Goal: Transaction & Acquisition: Book appointment/travel/reservation

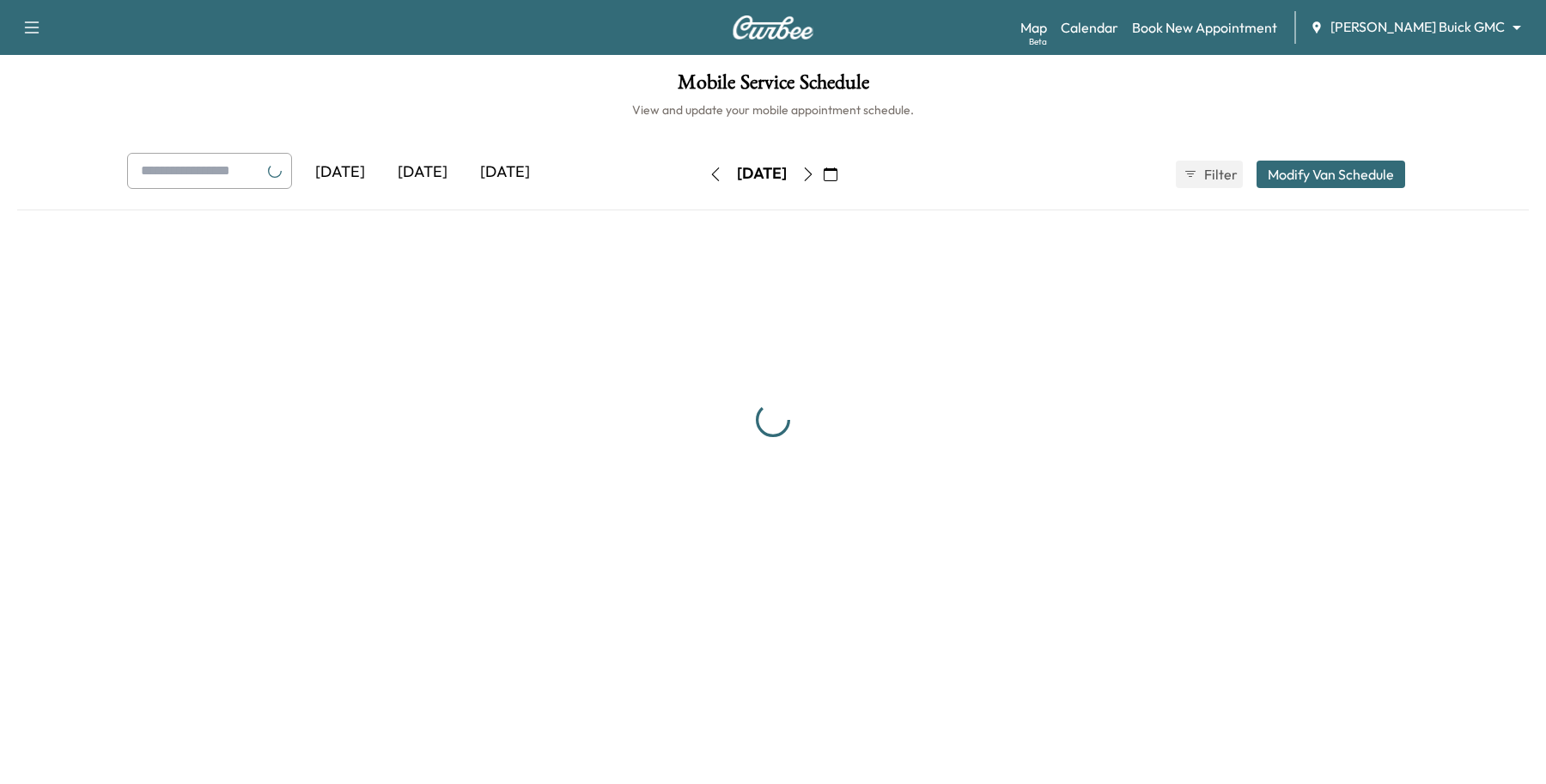
click at [1444, 35] on body "Support Log Out Map Beta Calendar Book New Appointment [PERSON_NAME] Buick GMC …" at bounding box center [773, 392] width 1546 height 784
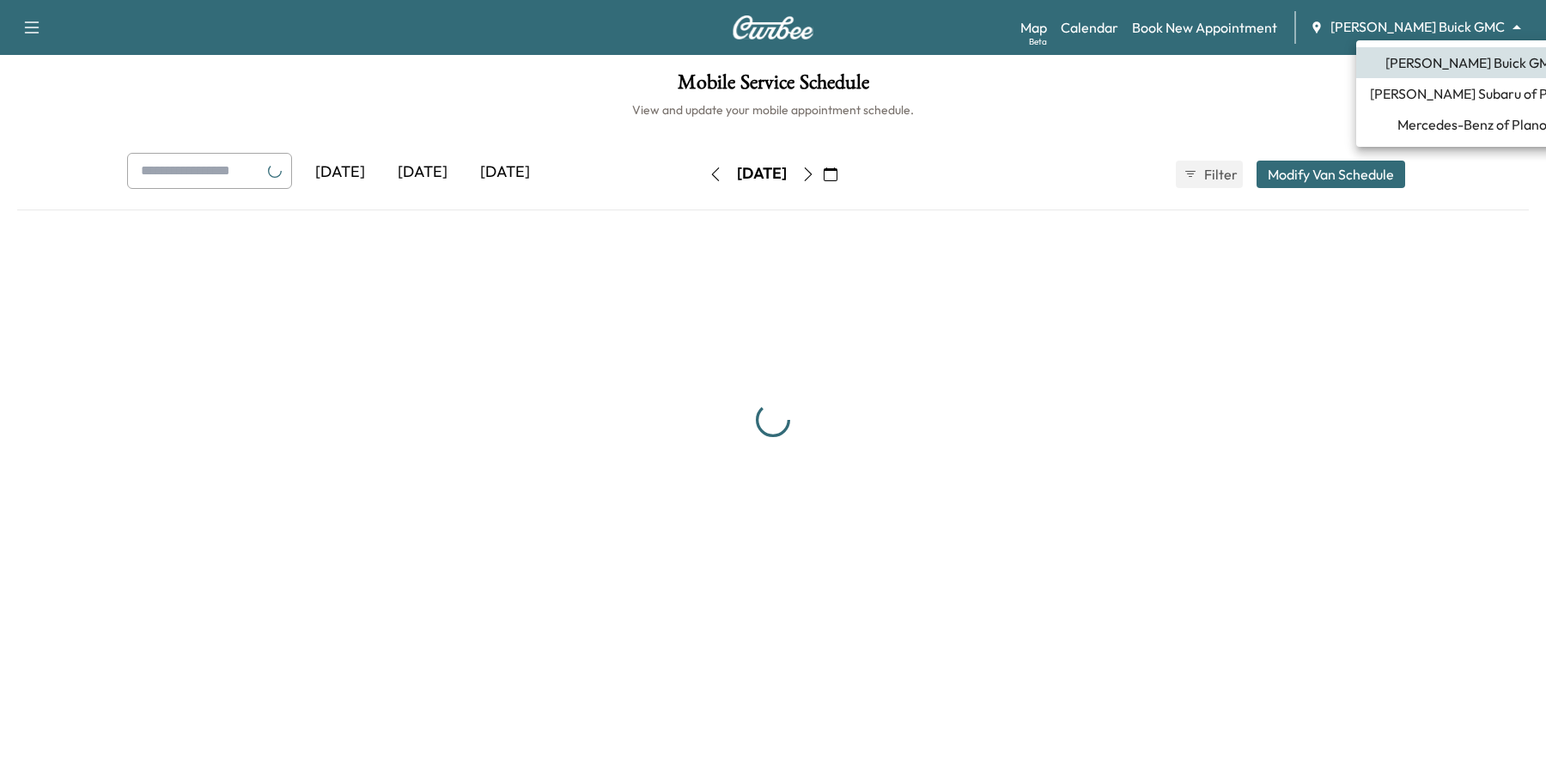
click at [1441, 84] on span "[PERSON_NAME] Subaru of Plano" at bounding box center [1472, 94] width 204 height 21
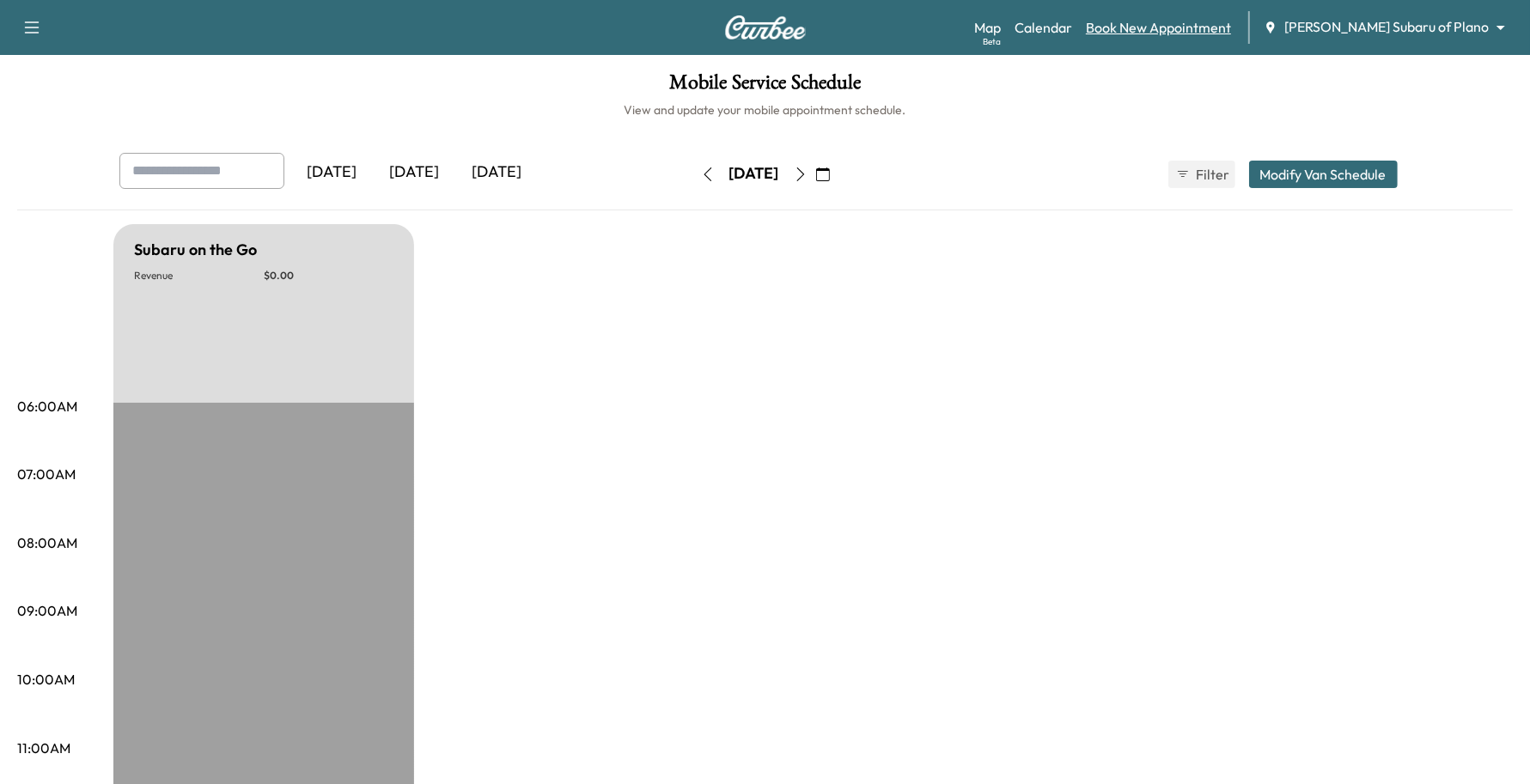
click at [1231, 31] on link "Book New Appointment" at bounding box center [1158, 28] width 145 height 21
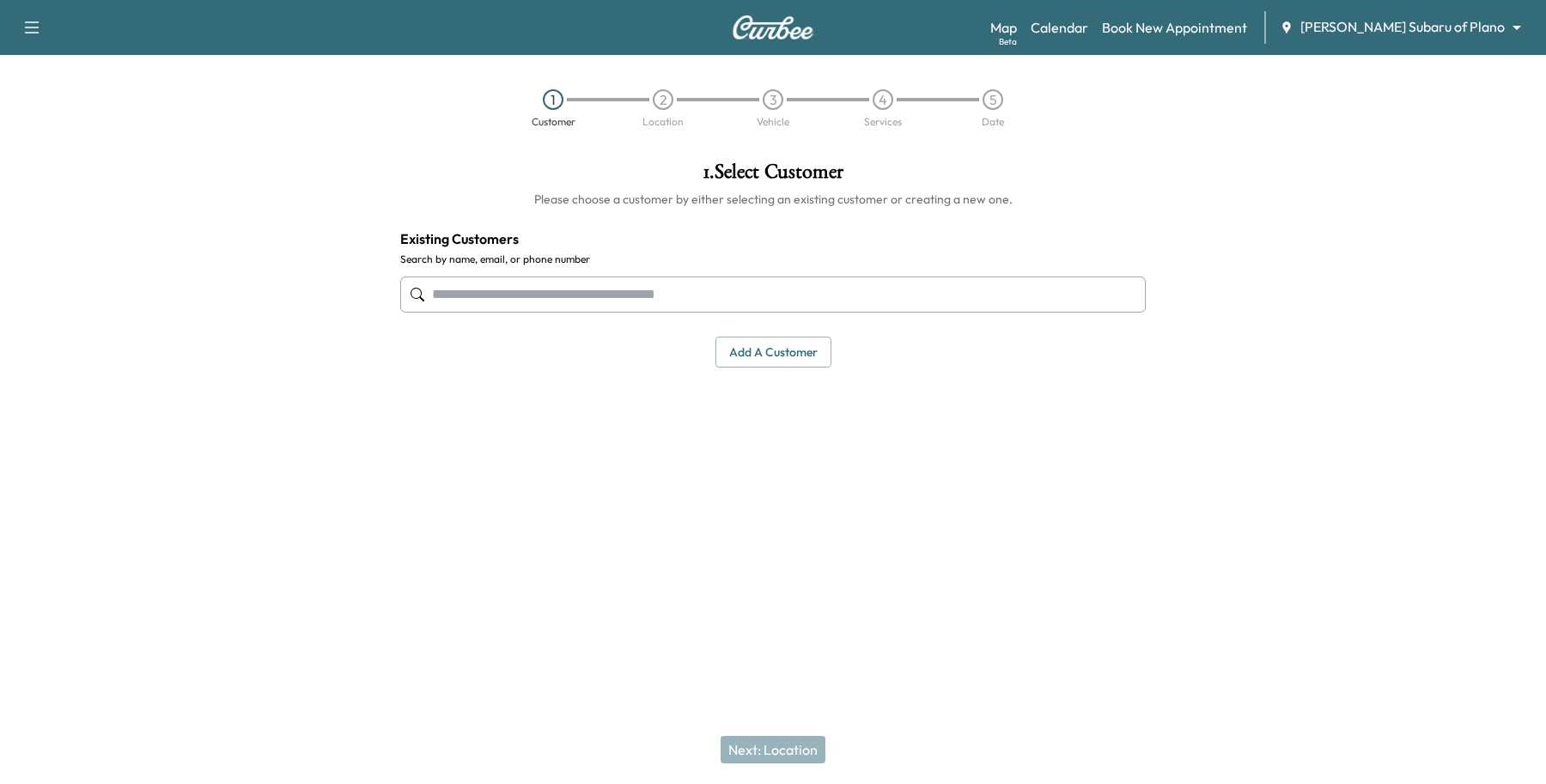
click at [603, 297] on input "text" at bounding box center [773, 294] width 745 height 36
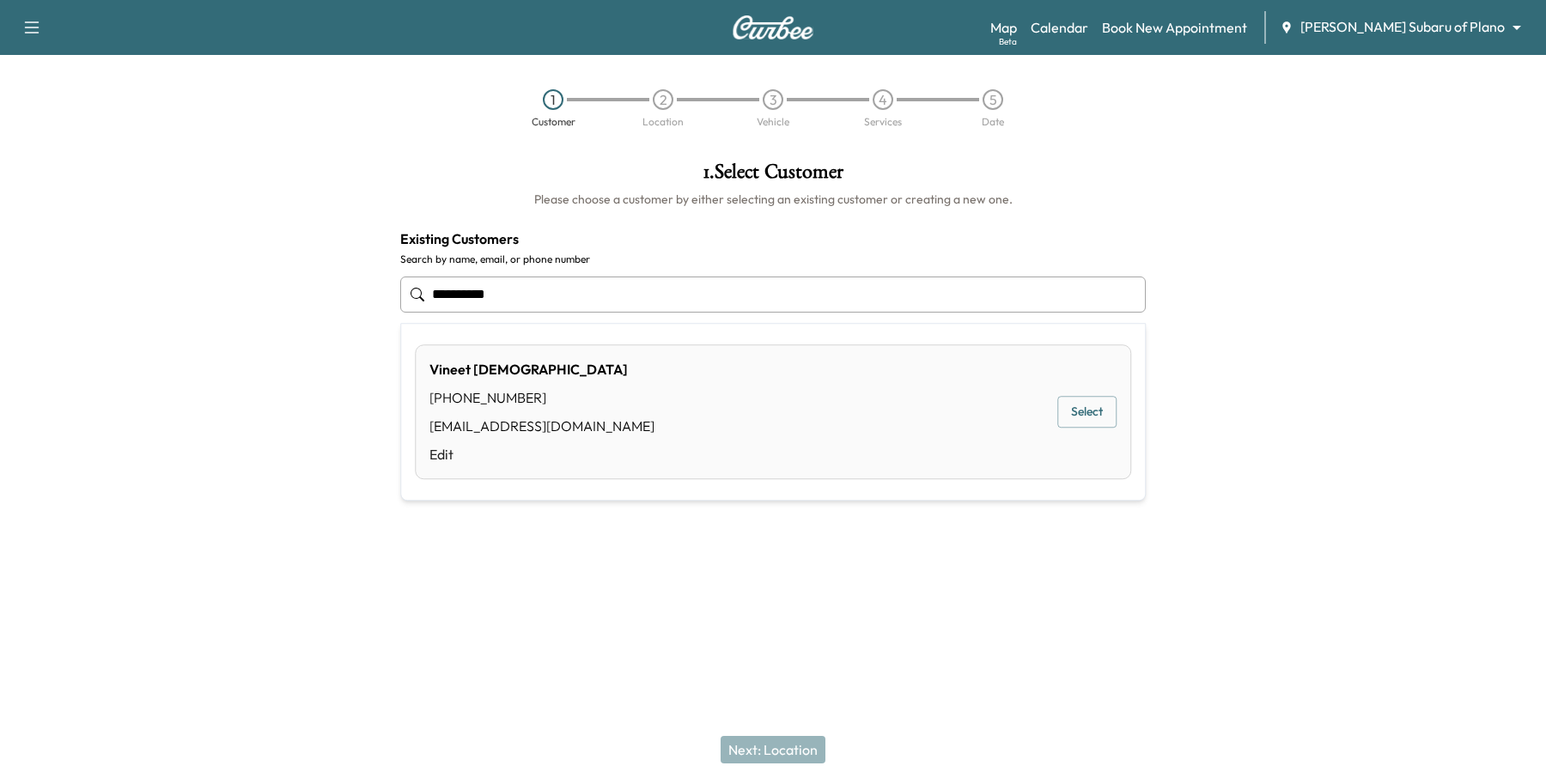
click at [1095, 401] on button "Select" at bounding box center [1087, 412] width 59 height 31
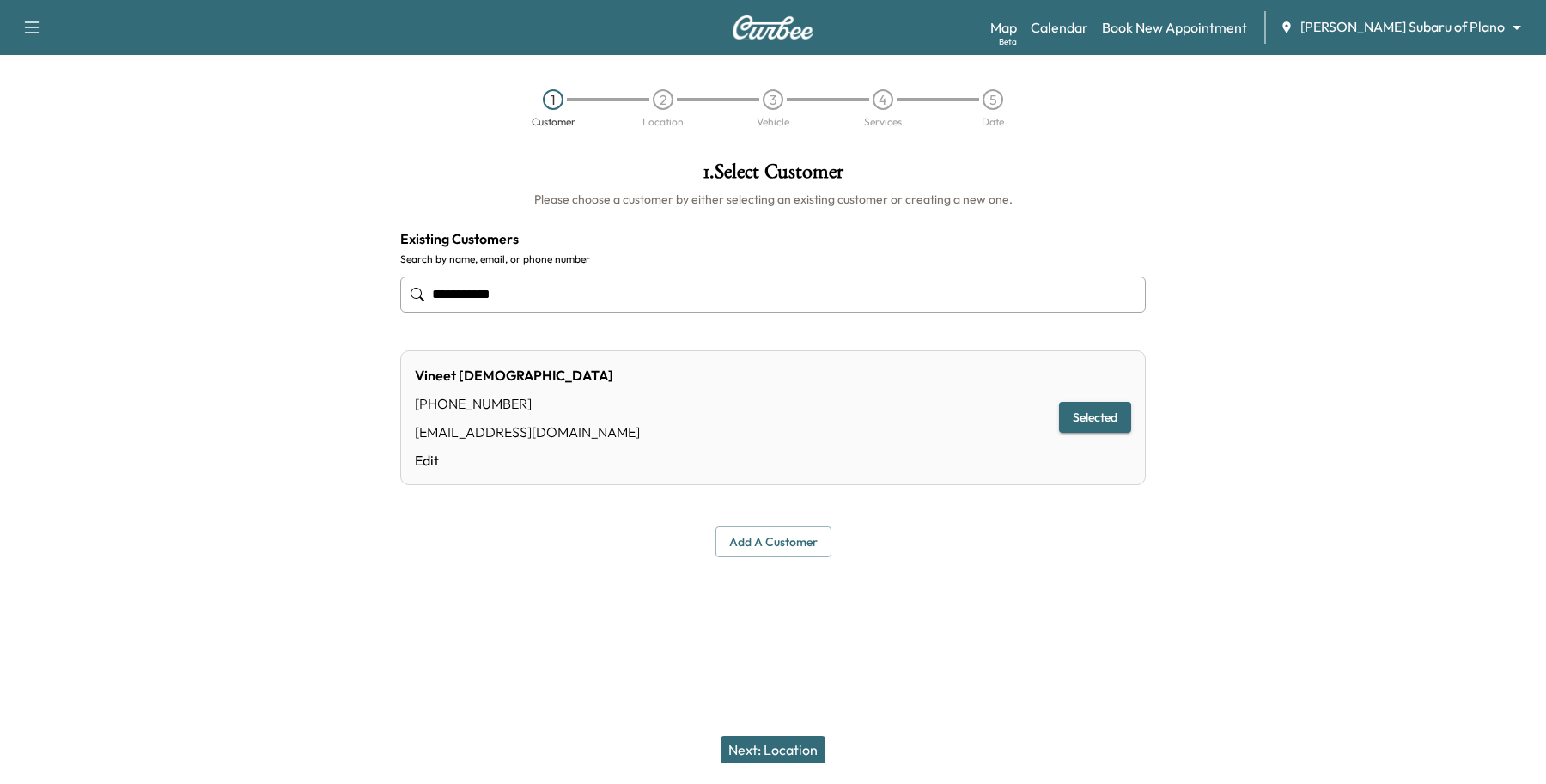
type input "**********"
click at [788, 752] on button "Next: Location" at bounding box center [773, 749] width 104 height 28
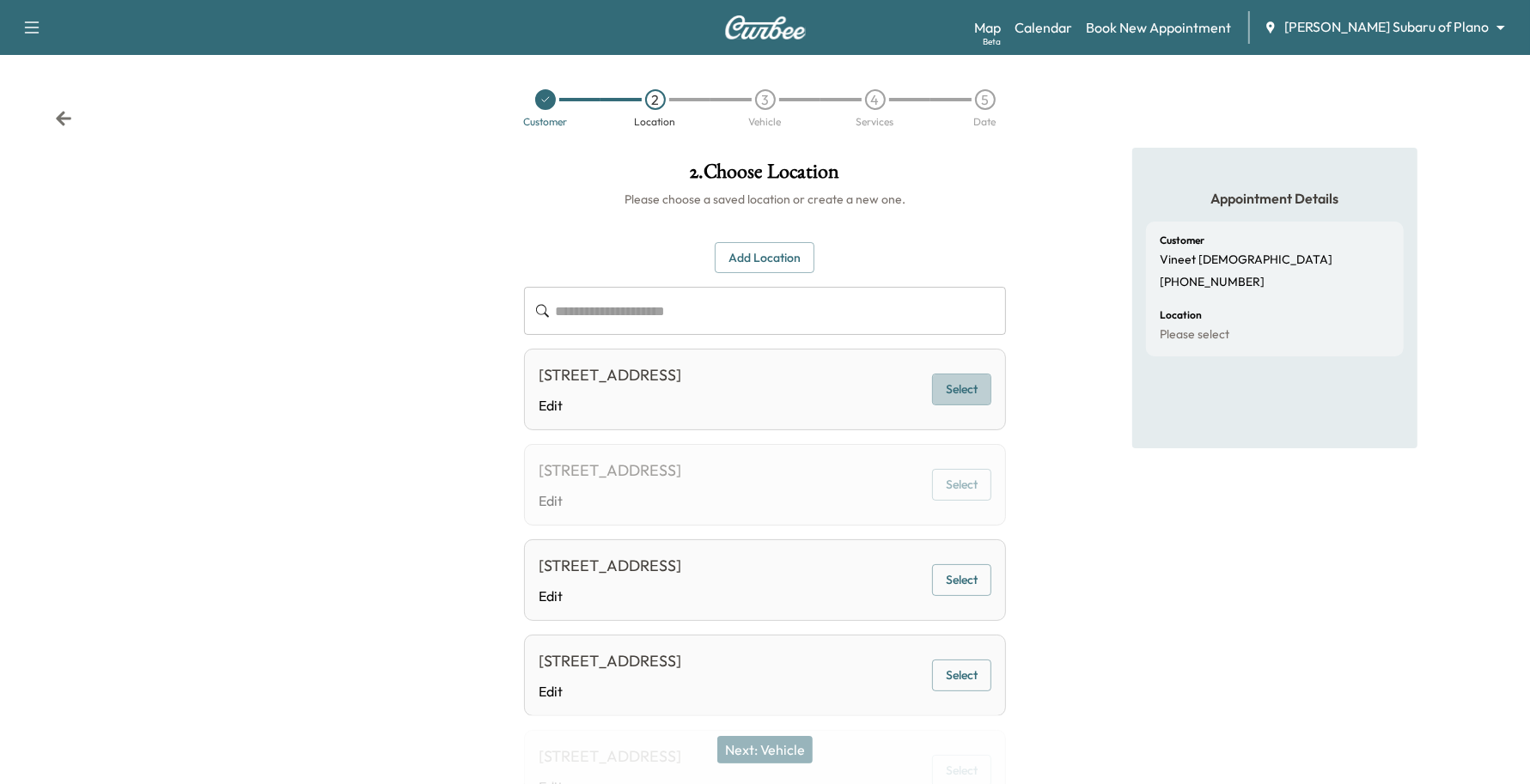
click at [950, 397] on button "Select" at bounding box center [962, 389] width 59 height 31
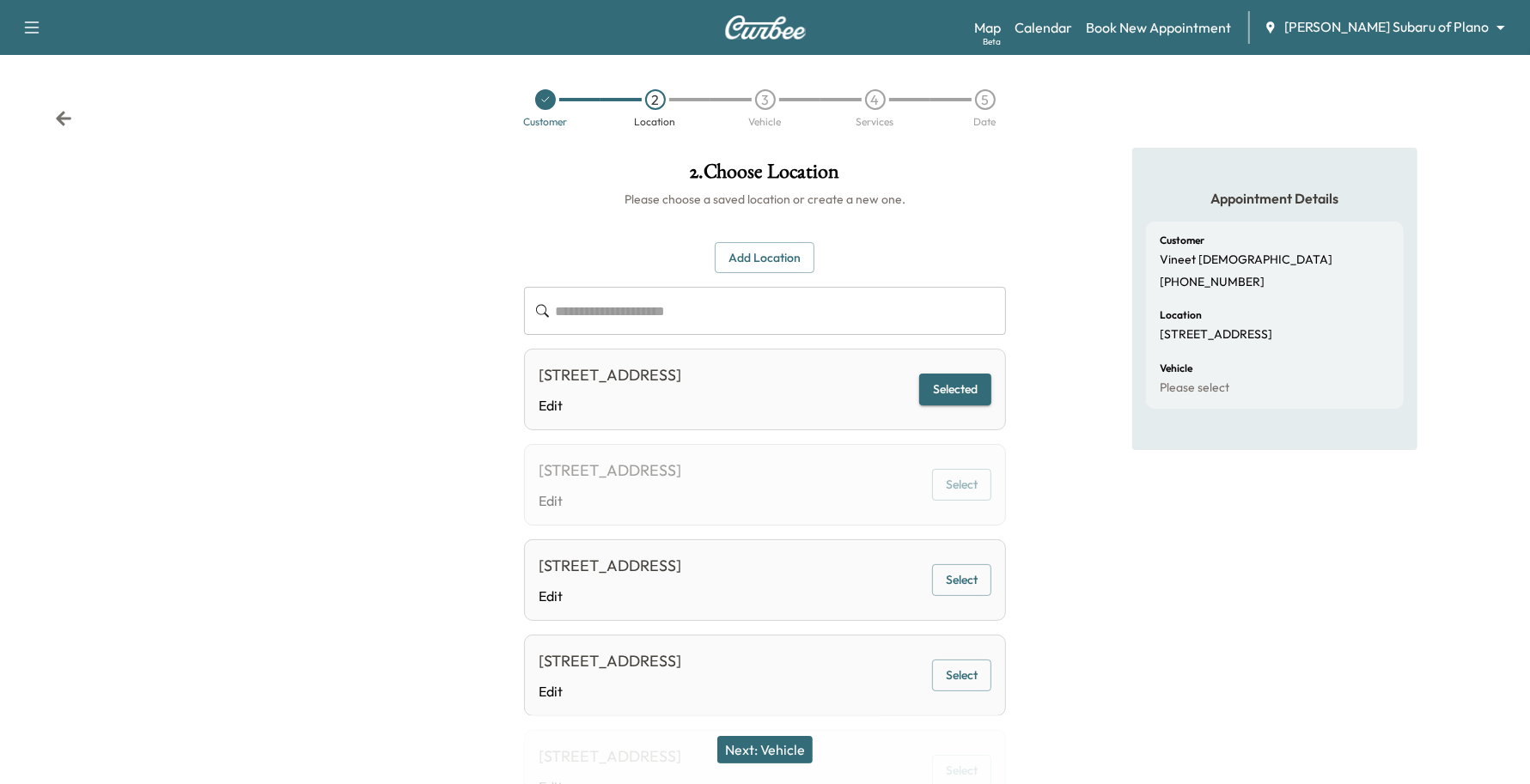
drag, startPoint x: 749, startPoint y: 756, endPoint x: 766, endPoint y: 753, distance: 17.3
click at [770, 753] on button "Next: Vehicle" at bounding box center [765, 749] width 95 height 28
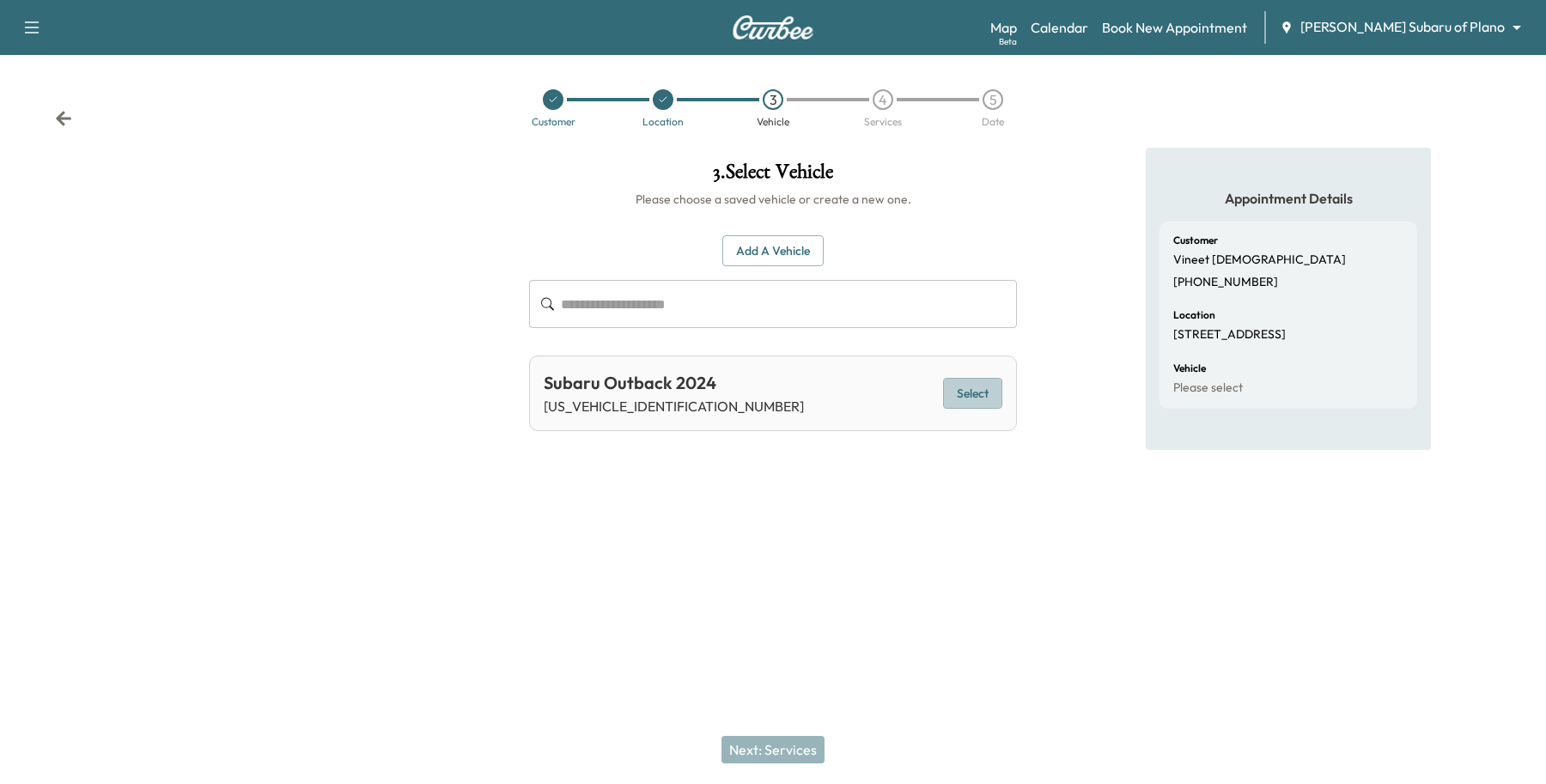
click at [979, 381] on button "Select" at bounding box center [972, 393] width 59 height 31
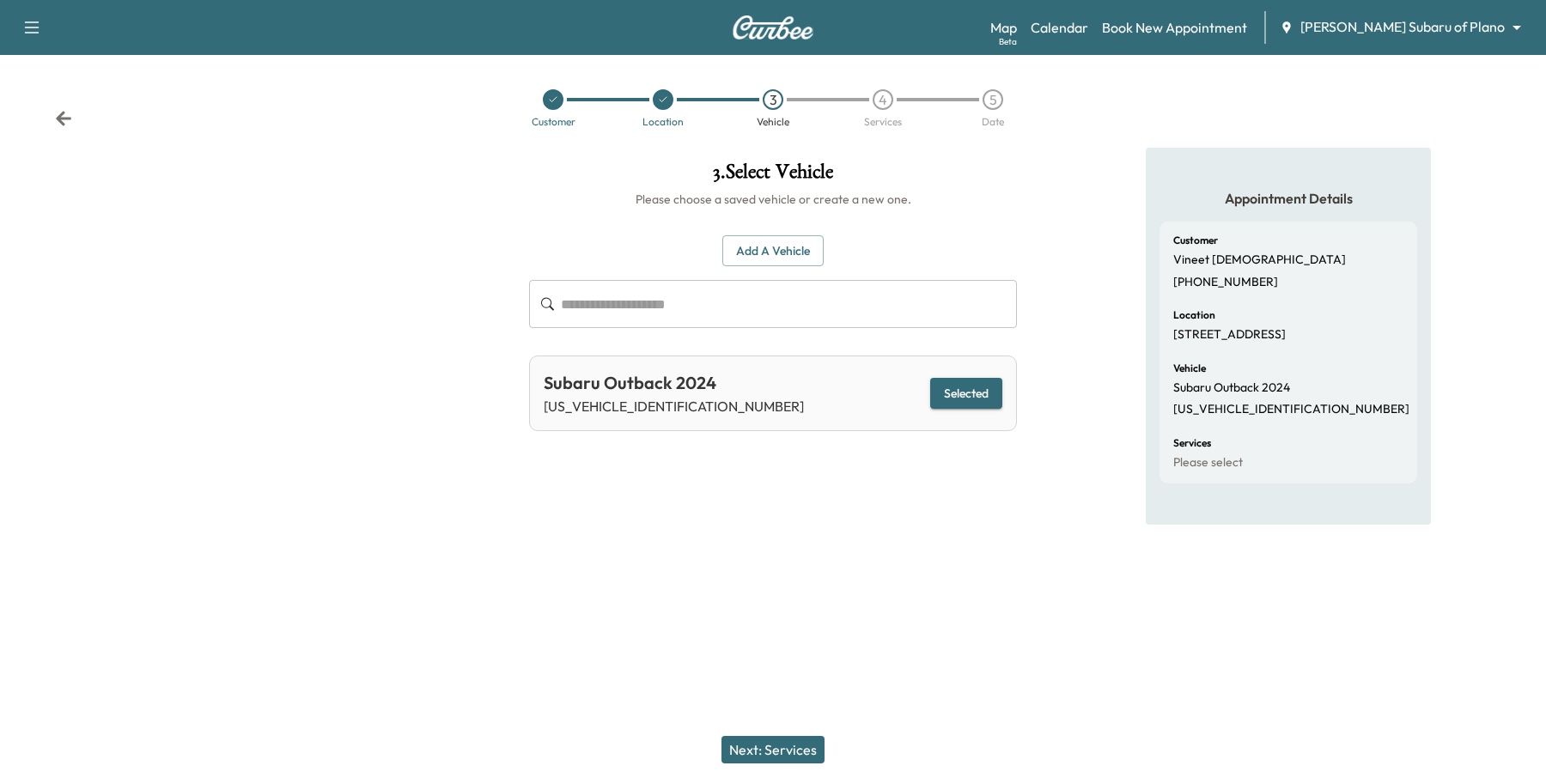
click at [773, 752] on button "Next: Services" at bounding box center [773, 749] width 104 height 28
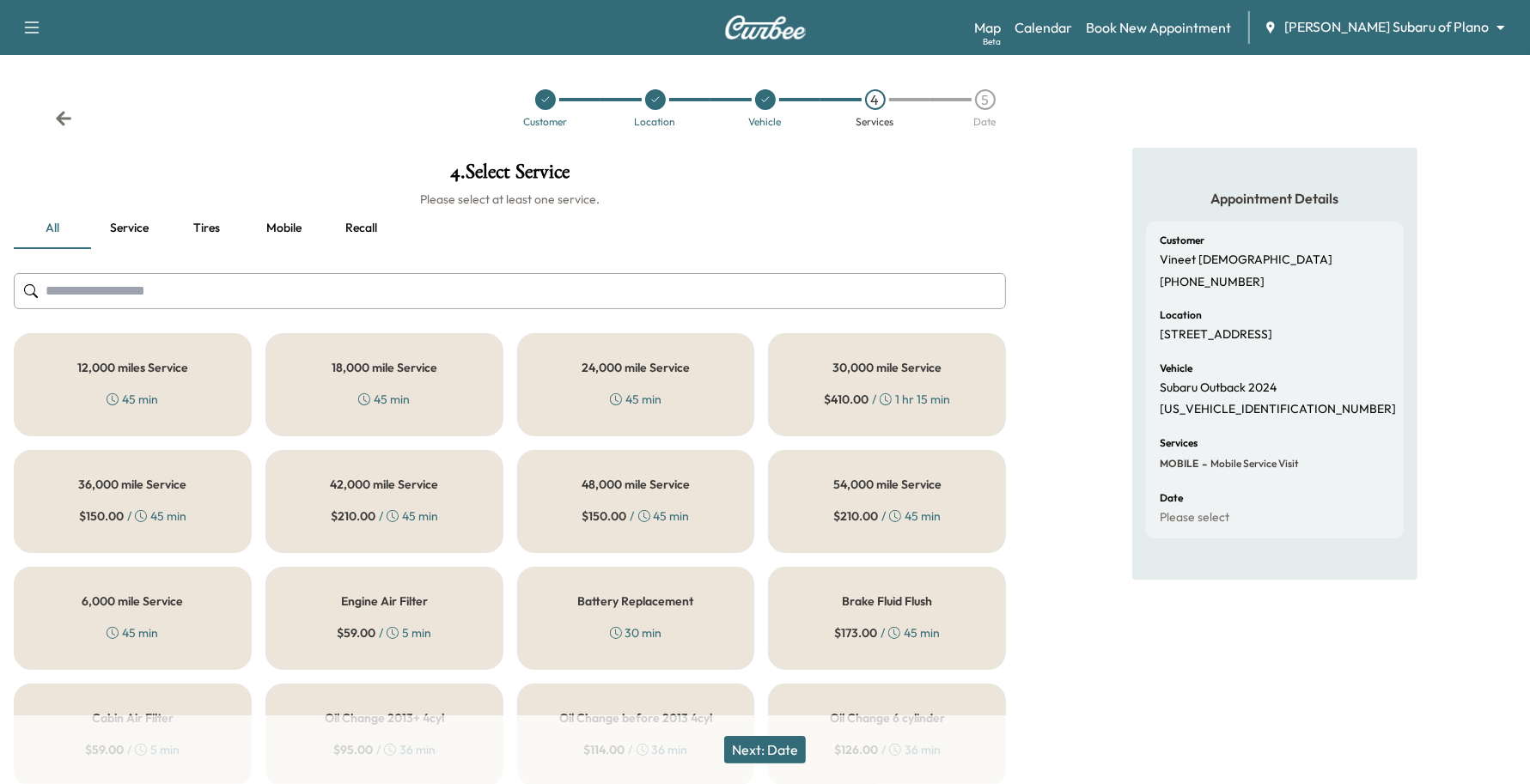
click at [185, 381] on div "12,000 miles Service 45 min" at bounding box center [132, 384] width 238 height 103
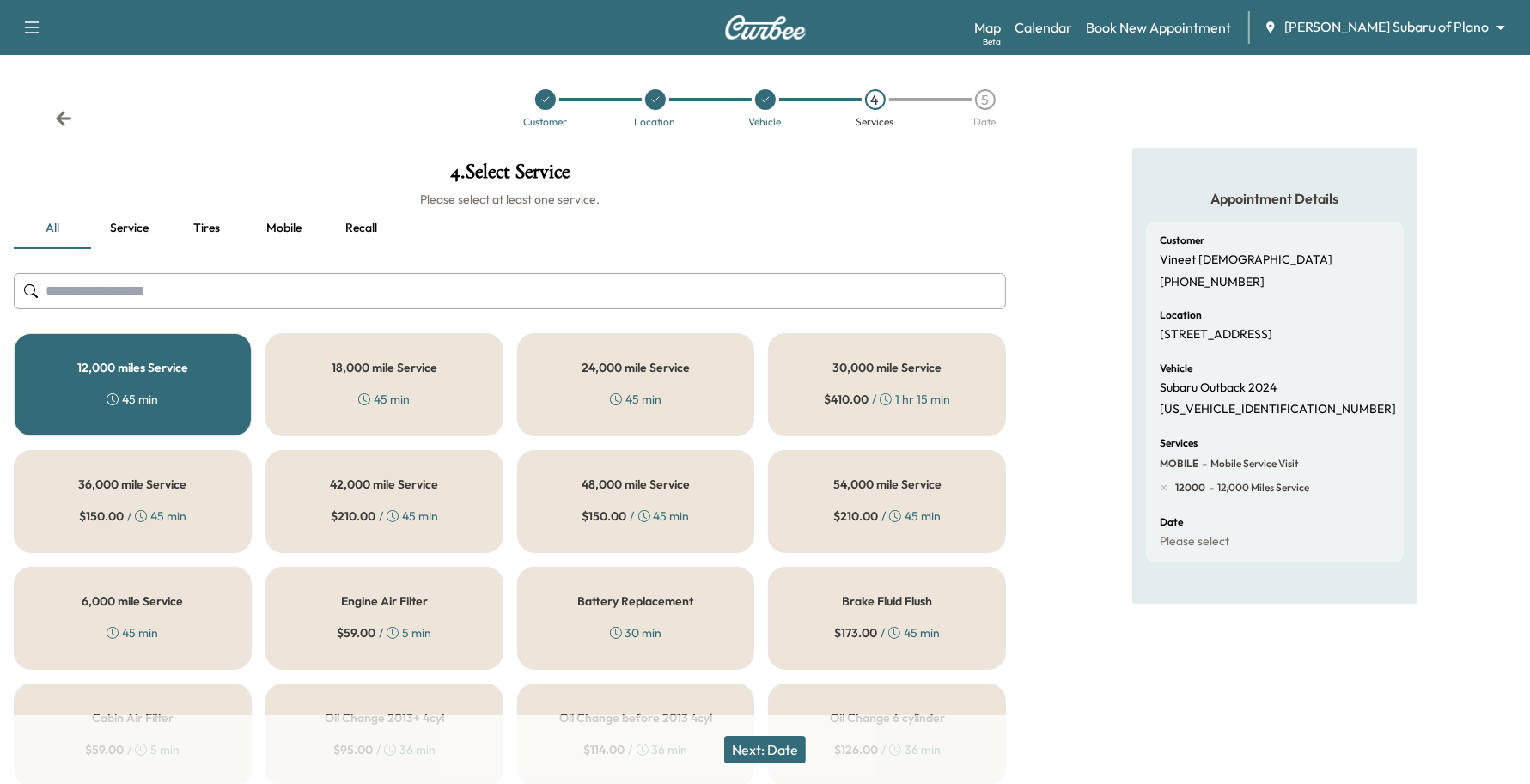
click at [765, 754] on button "Next: Date" at bounding box center [765, 749] width 82 height 28
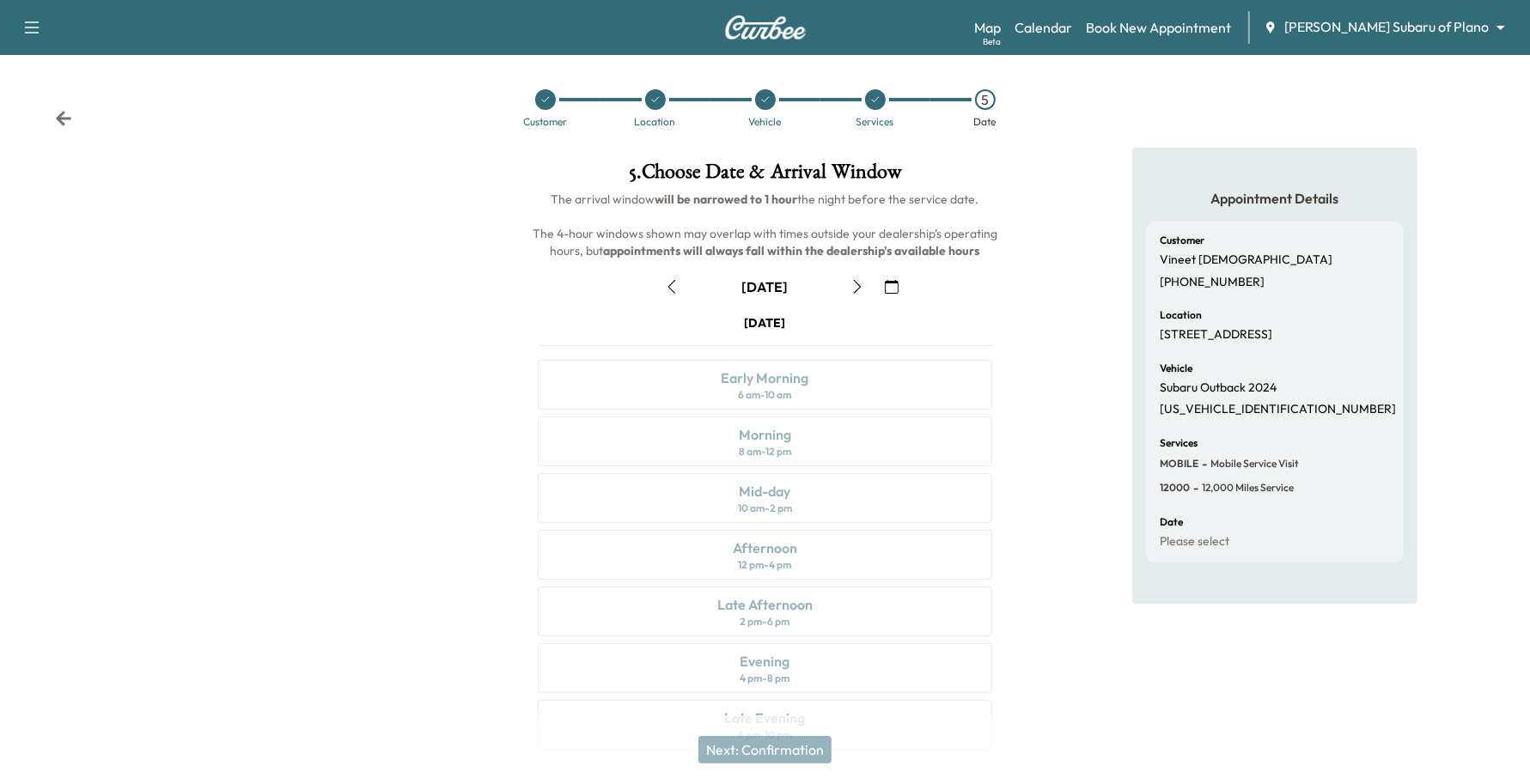
click at [883, 284] on button "button" at bounding box center [892, 287] width 29 height 28
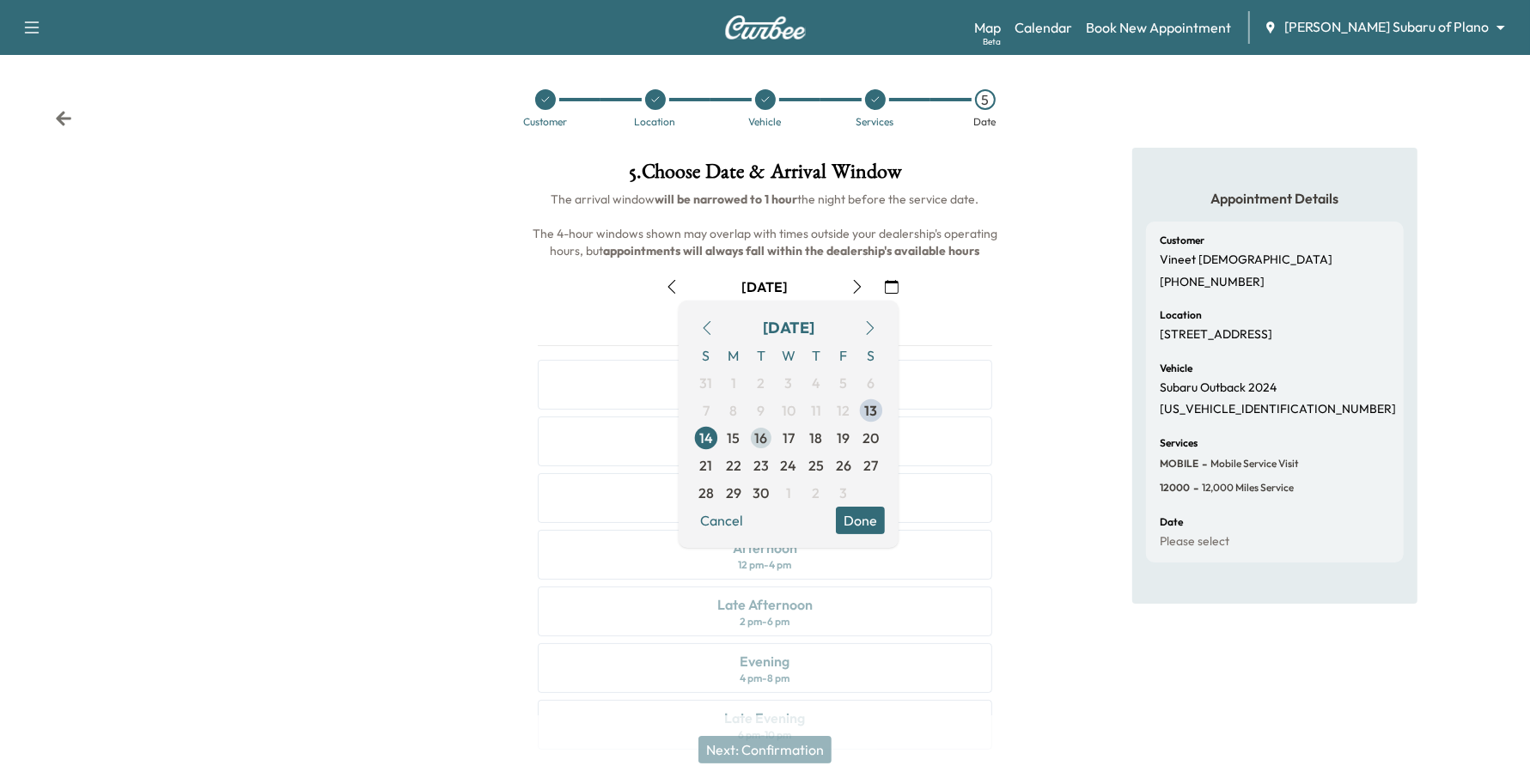
click at [753, 435] on span "16" at bounding box center [761, 438] width 28 height 28
click at [844, 513] on button "Done" at bounding box center [860, 520] width 49 height 28
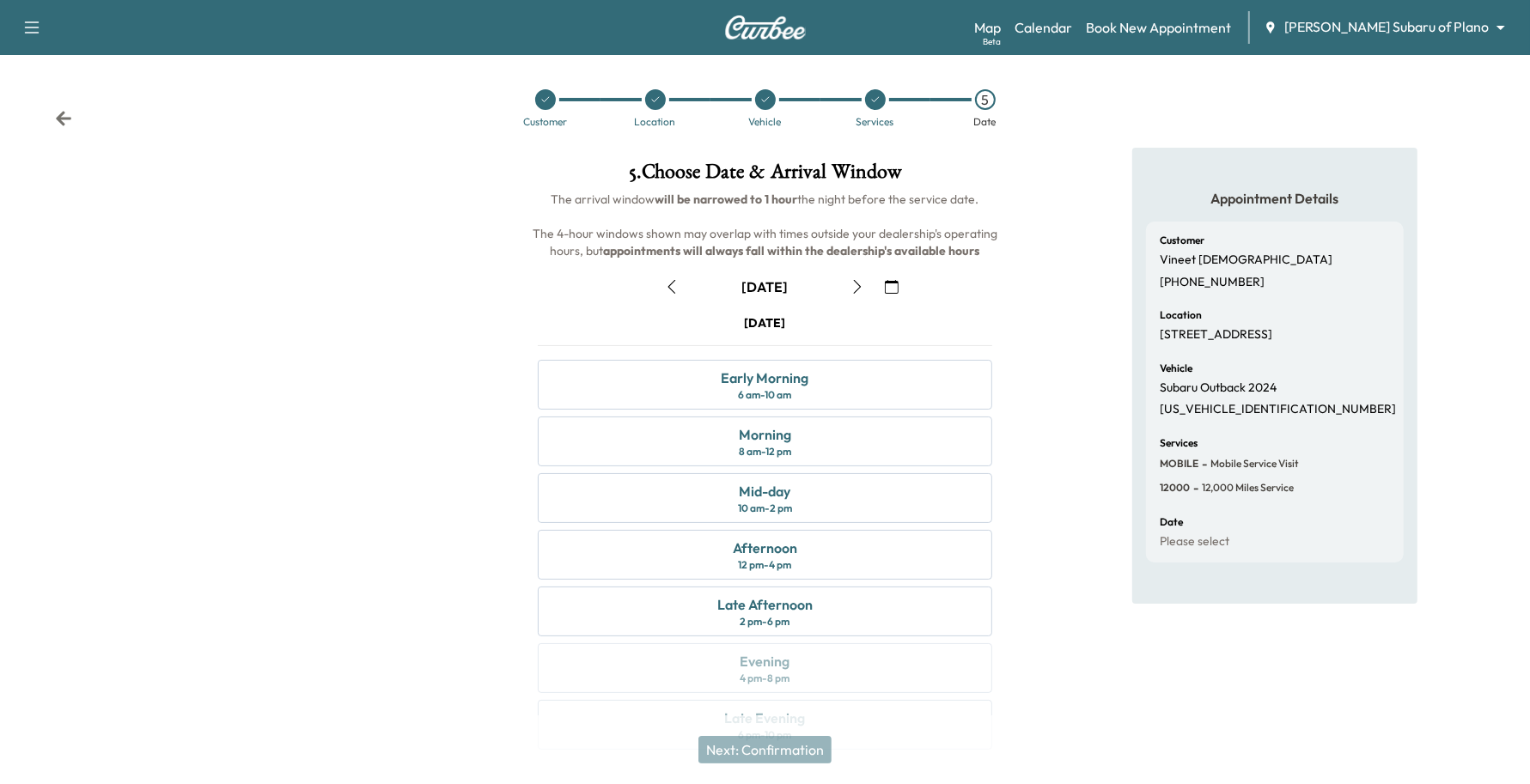
click at [677, 282] on icon "button" at bounding box center [671, 287] width 13 height 13
drag, startPoint x: 887, startPoint y: 281, endPoint x: 863, endPoint y: 297, distance: 28.8
click at [889, 281] on icon "button" at bounding box center [892, 287] width 13 height 13
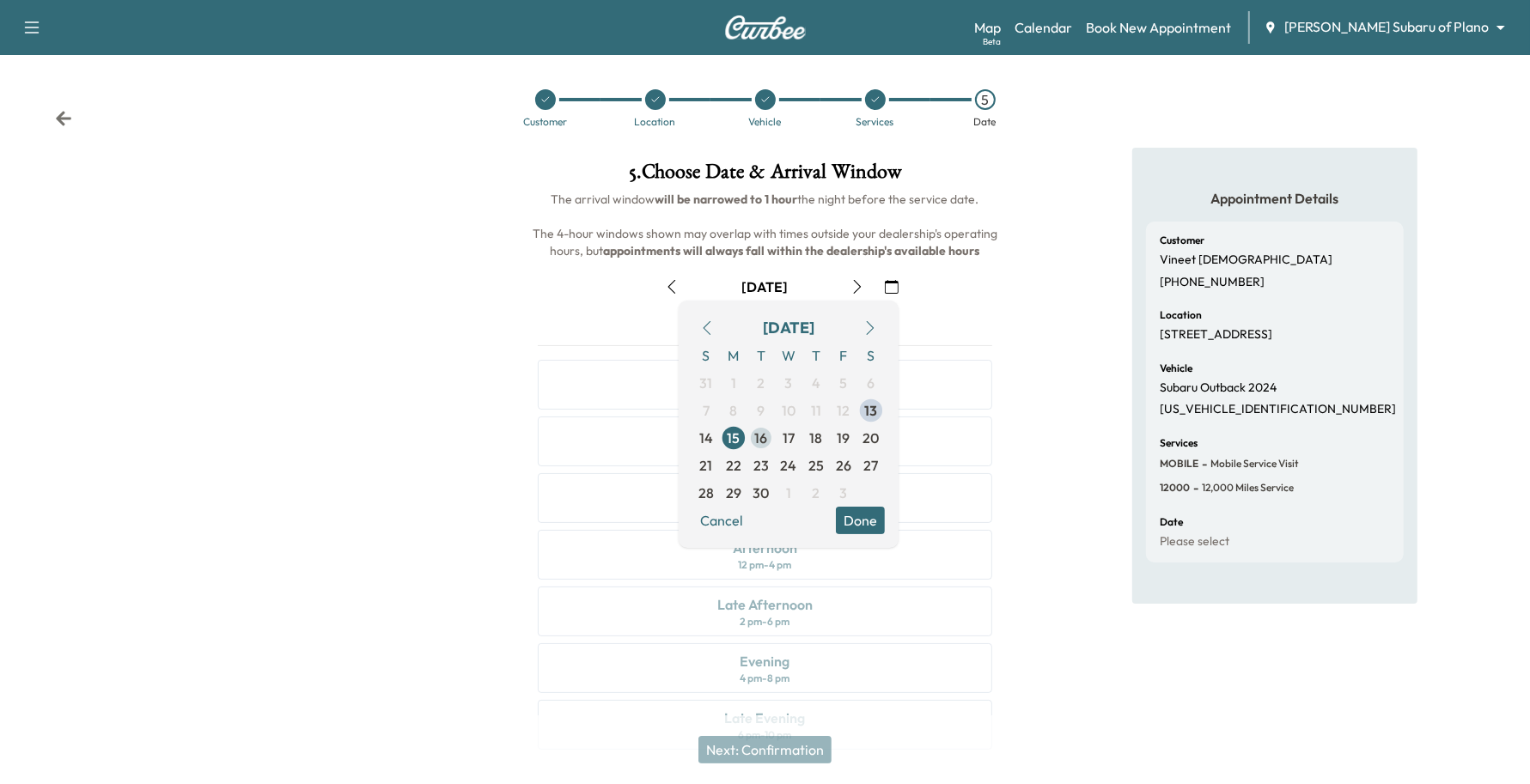
click at [762, 432] on span "16" at bounding box center [762, 439] width 13 height 21
click at [749, 436] on span "16" at bounding box center [761, 438] width 28 height 28
click at [730, 435] on span "15" at bounding box center [734, 439] width 13 height 21
click at [860, 517] on button "Done" at bounding box center [860, 520] width 49 height 28
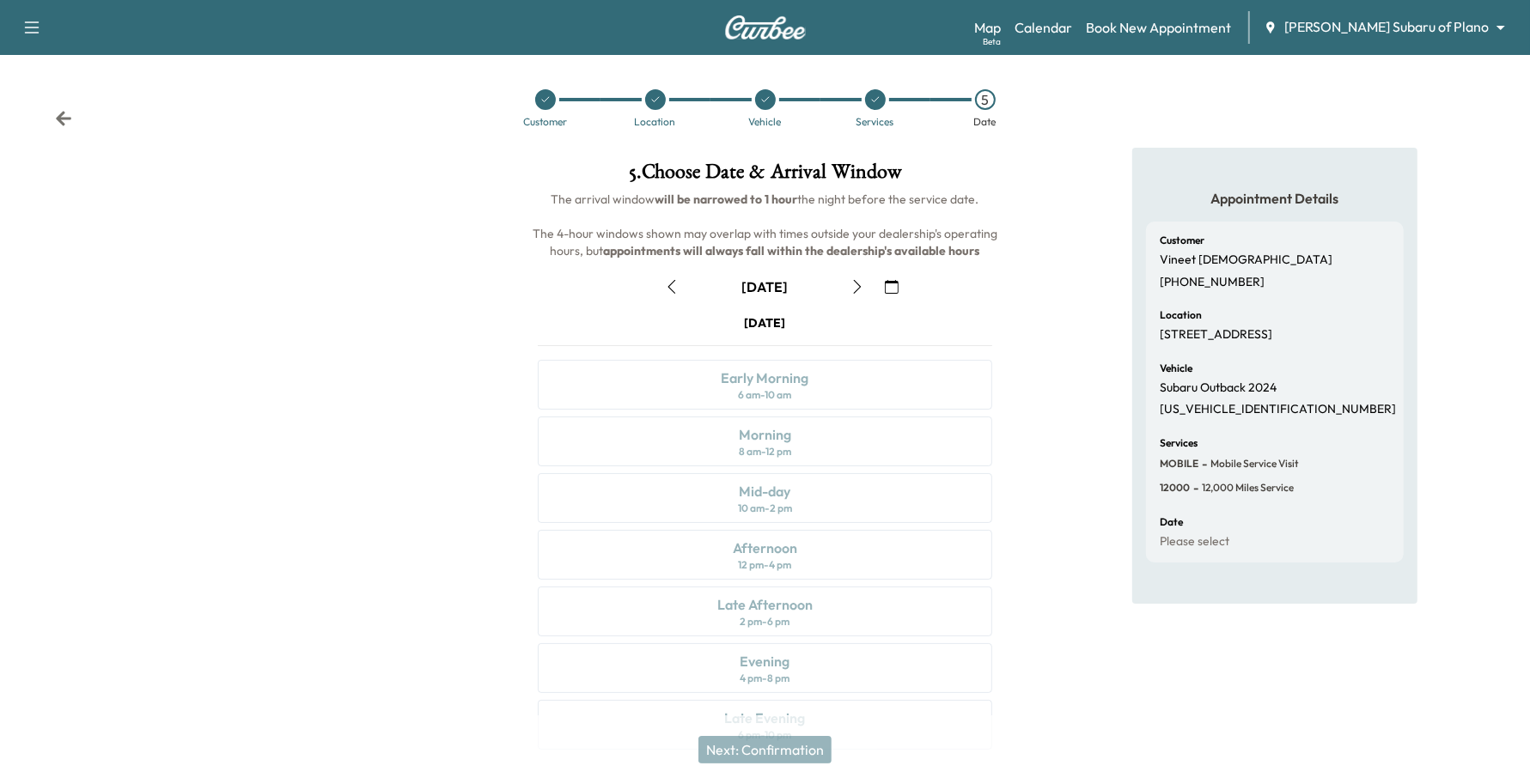
click at [853, 285] on icon "button" at bounding box center [858, 287] width 13 height 13
click at [866, 292] on button "button" at bounding box center [857, 287] width 29 height 28
click at [843, 282] on button "button" at bounding box center [857, 287] width 29 height 28
click at [671, 288] on icon "button" at bounding box center [672, 287] width 8 height 13
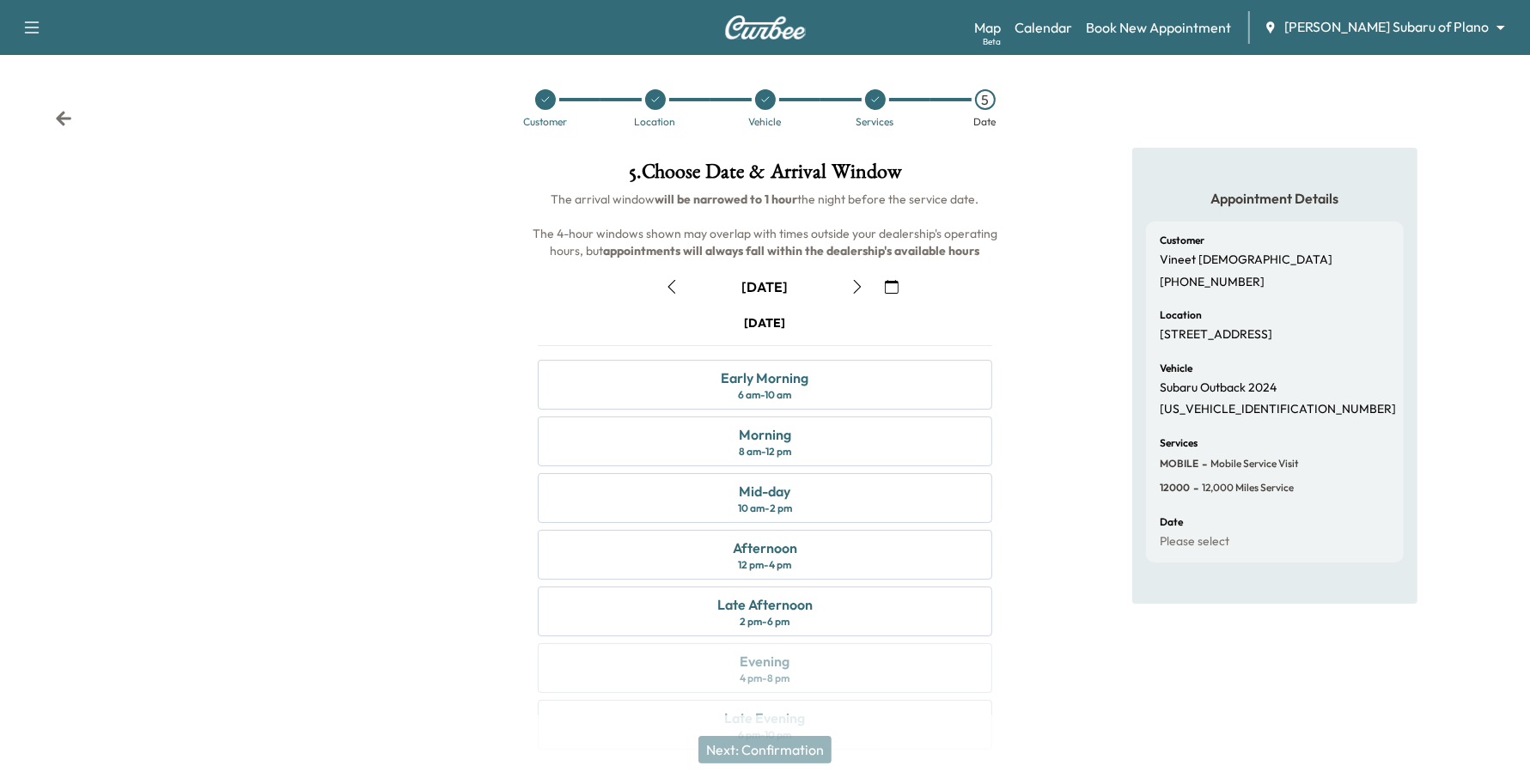
click at [894, 284] on icon "button" at bounding box center [892, 287] width 13 height 13
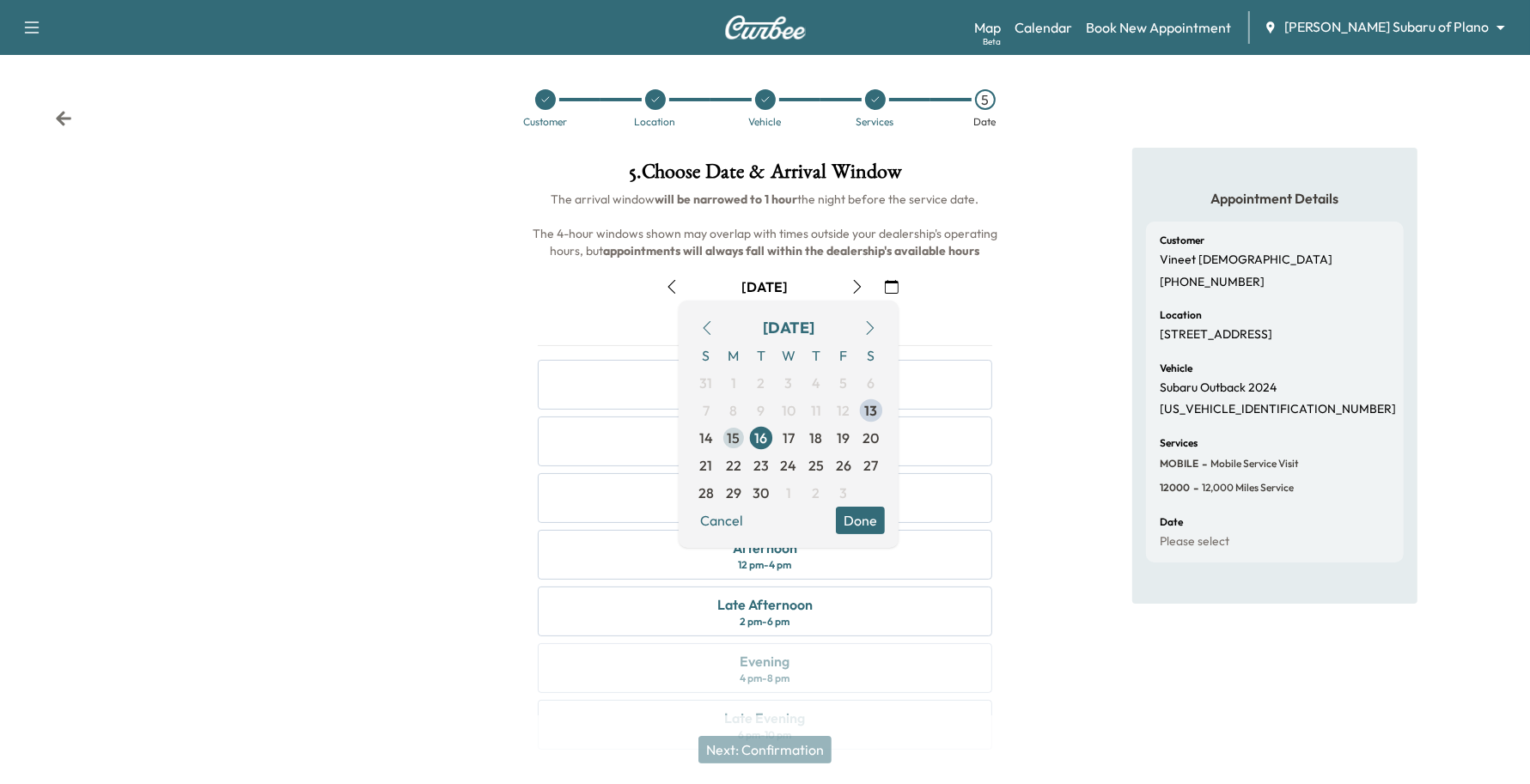
click at [744, 443] on span "15" at bounding box center [733, 438] width 28 height 28
click at [753, 439] on span "16" at bounding box center [761, 438] width 28 height 28
click at [864, 526] on button "Done" at bounding box center [860, 520] width 49 height 28
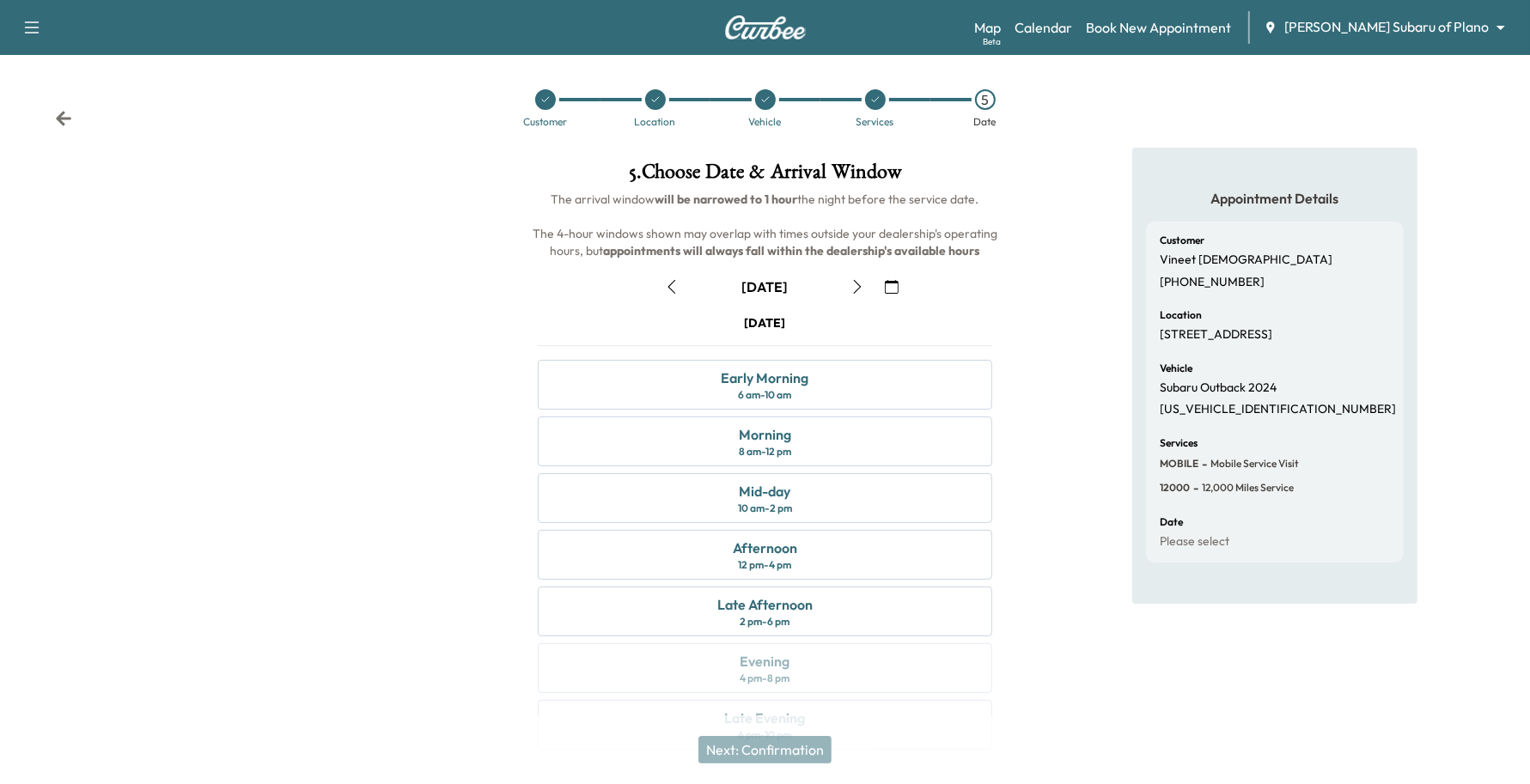
click at [857, 290] on icon "button" at bounding box center [858, 287] width 8 height 13
click at [857, 292] on icon "button" at bounding box center [858, 287] width 13 height 13
click at [702, 618] on div "Late Afternoon 2 pm - 6 pm" at bounding box center [765, 611] width 455 height 49
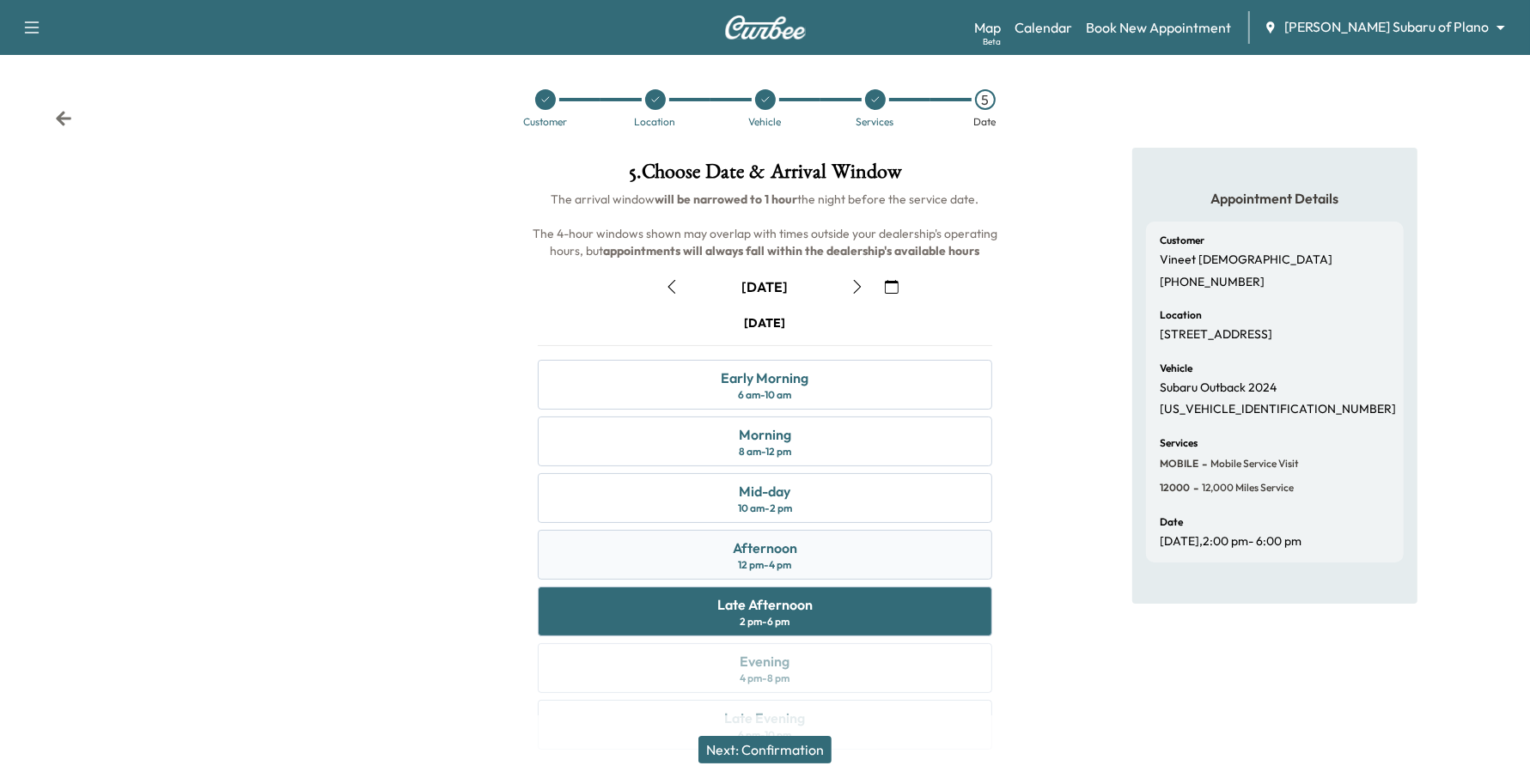
click at [797, 567] on div "Afternoon 12 pm - 4 pm" at bounding box center [765, 554] width 455 height 49
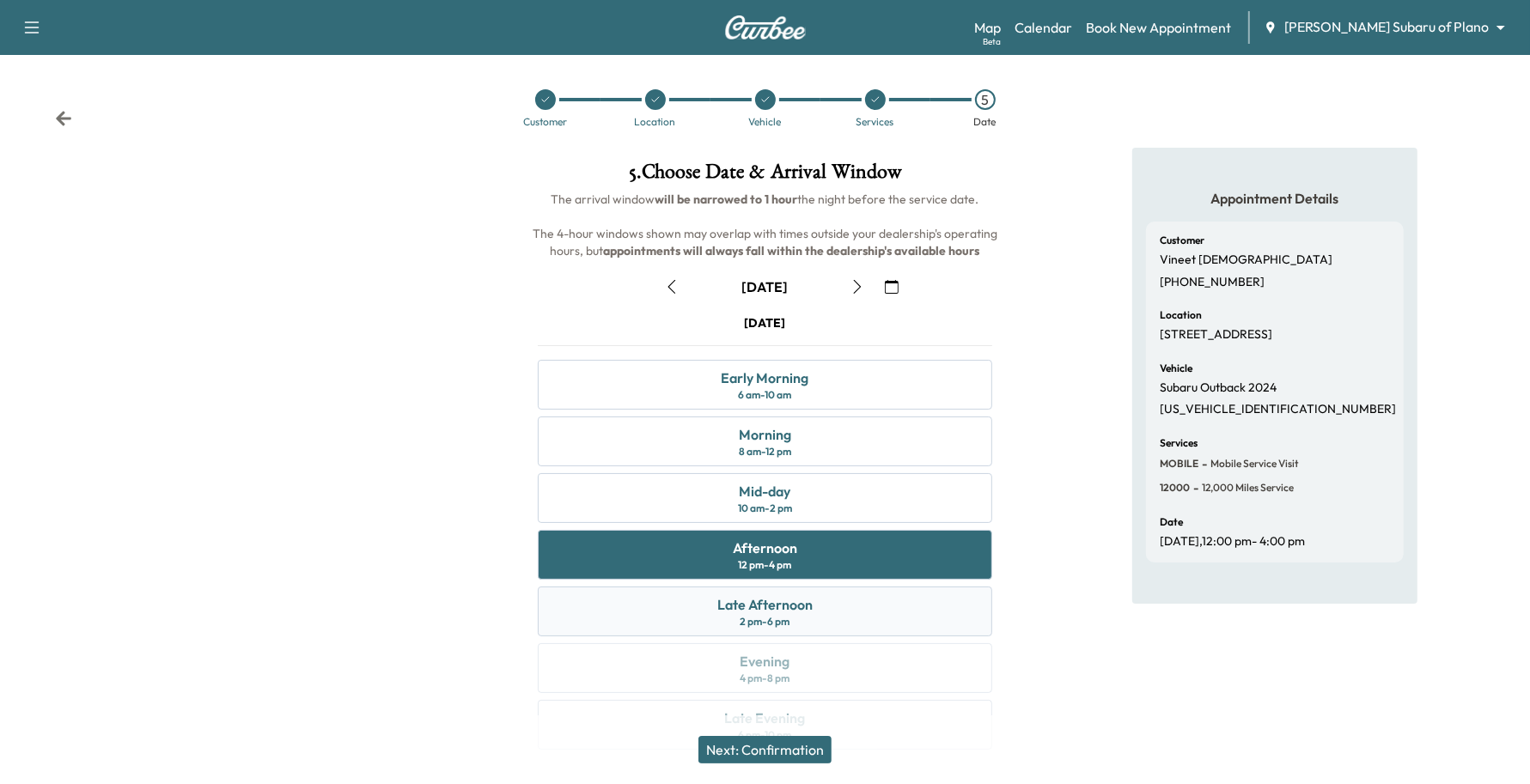
click at [796, 615] on div "Late Afternoon" at bounding box center [765, 605] width 95 height 21
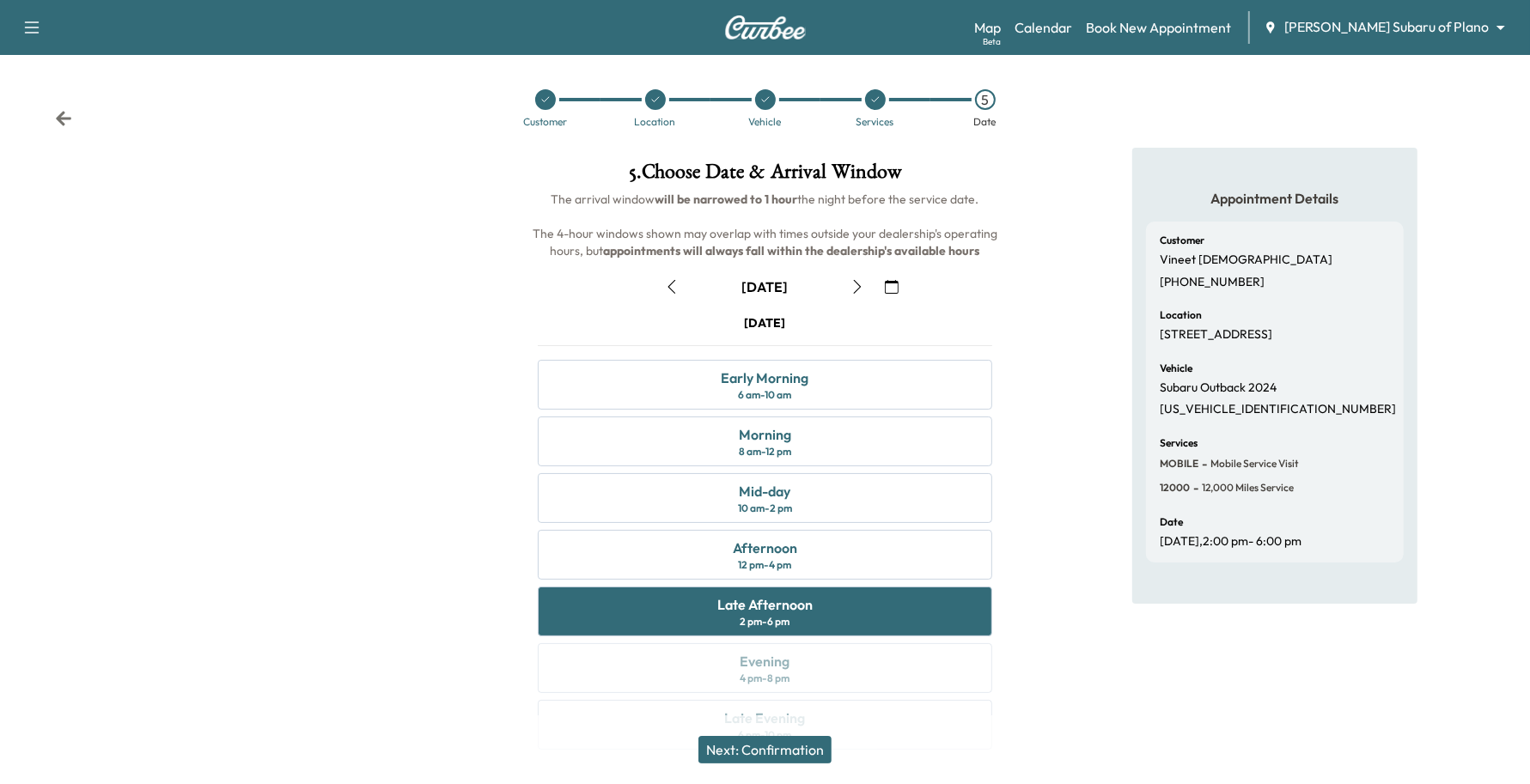
click at [795, 738] on button "Next: Confirmation" at bounding box center [765, 749] width 133 height 28
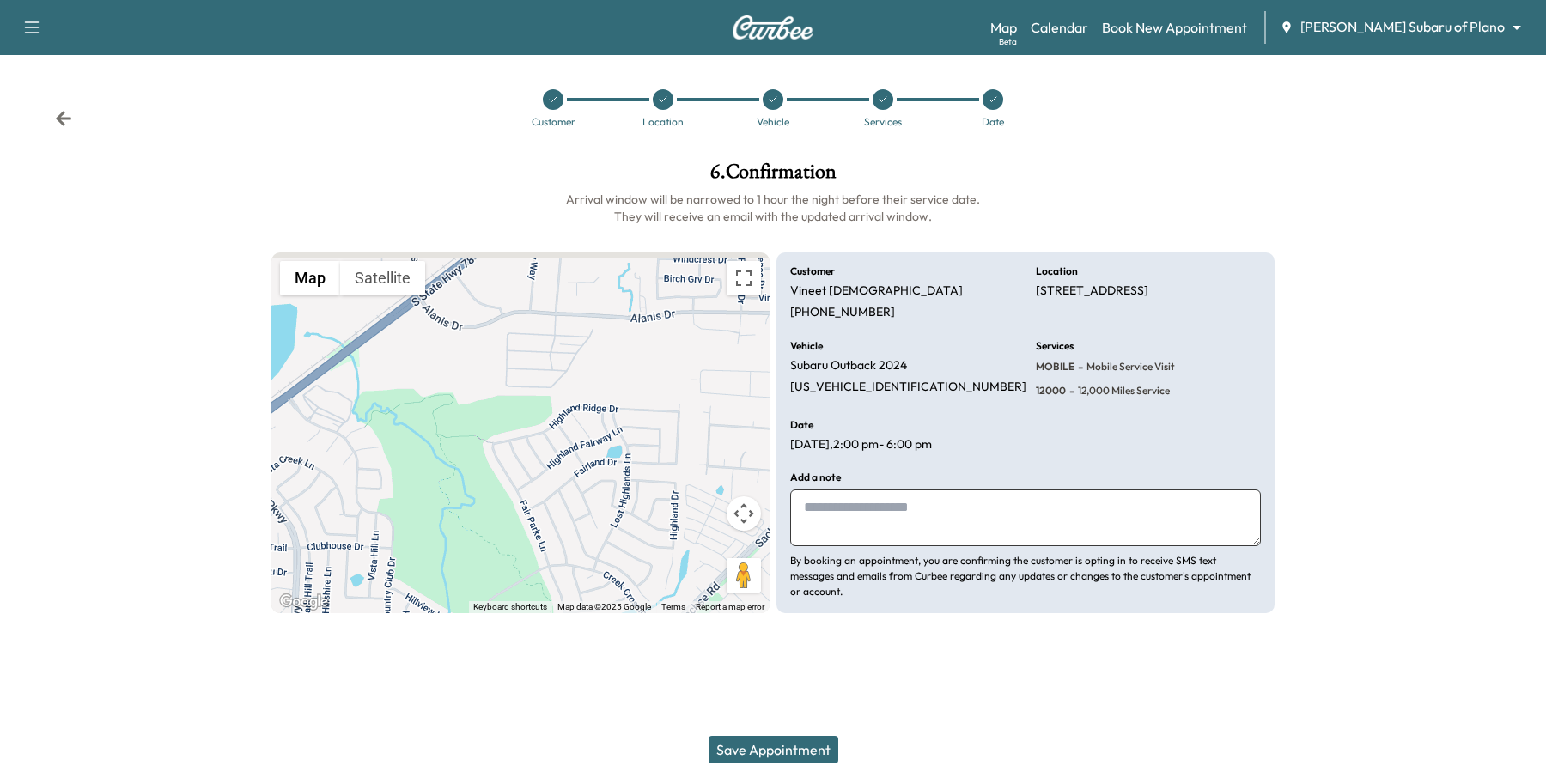
click at [779, 750] on button "Save Appointment" at bounding box center [773, 749] width 130 height 28
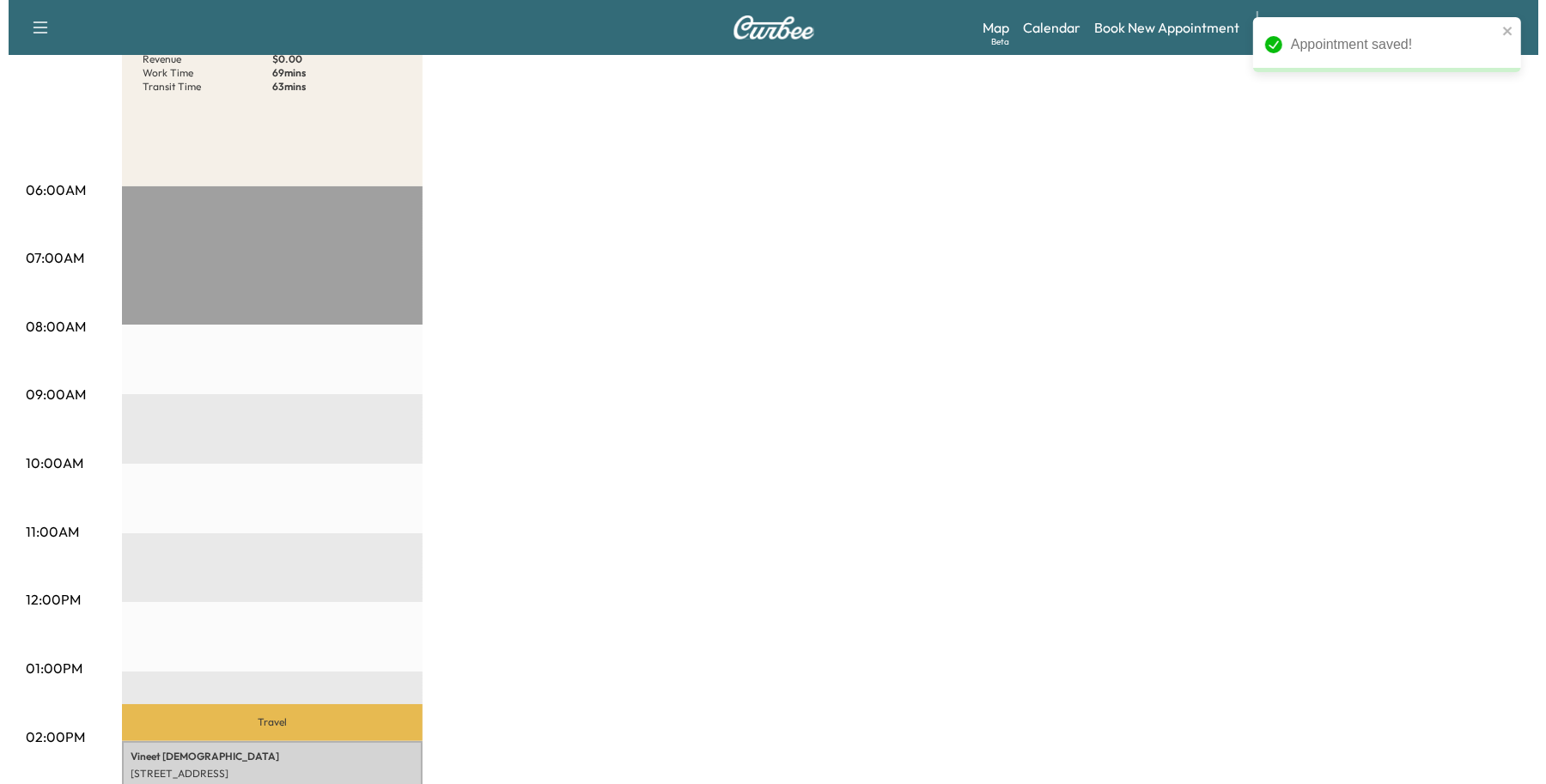
scroll to position [429, 0]
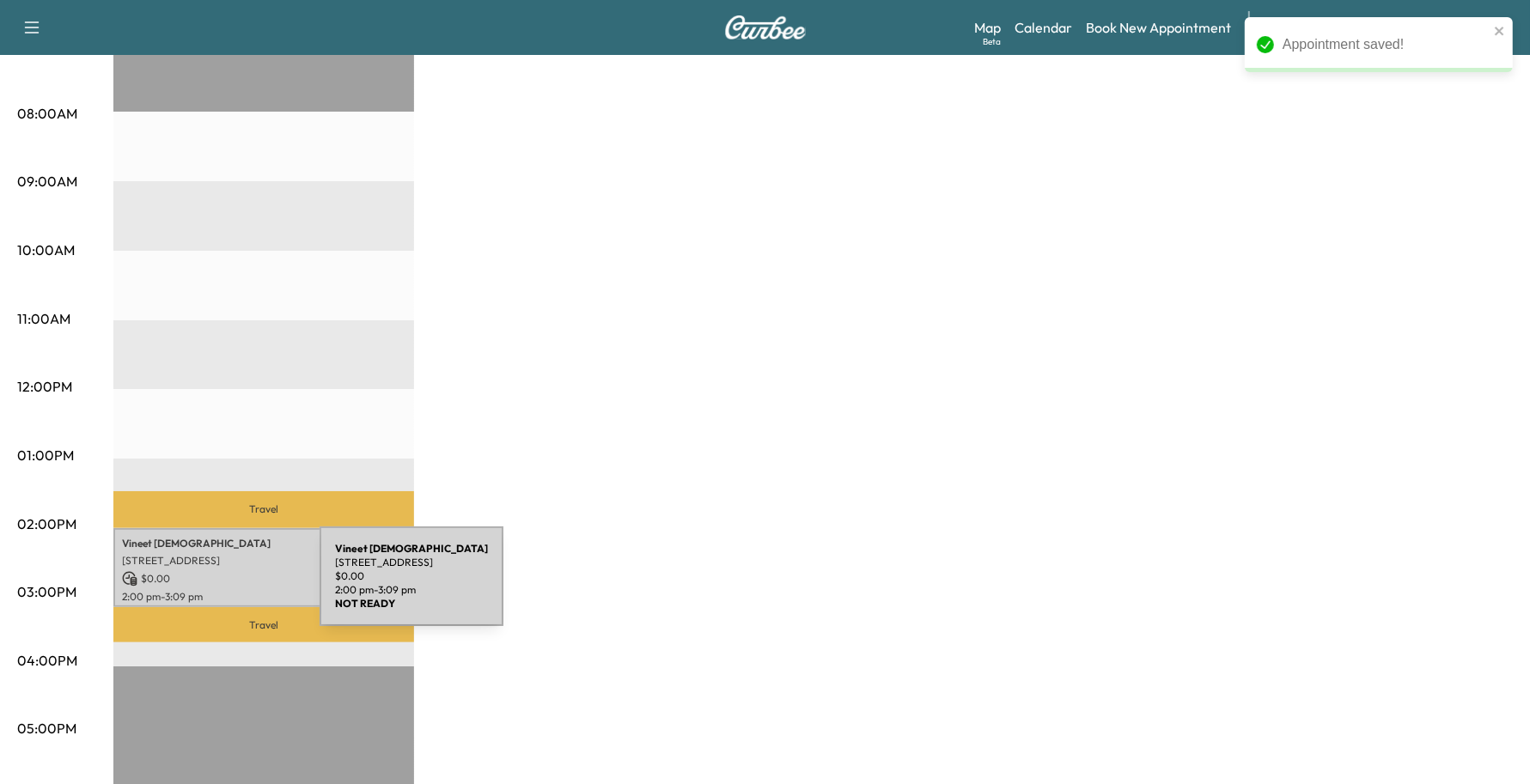
click at [191, 589] on p "2:00 pm - 3:09 pm" at bounding box center [263, 596] width 284 height 13
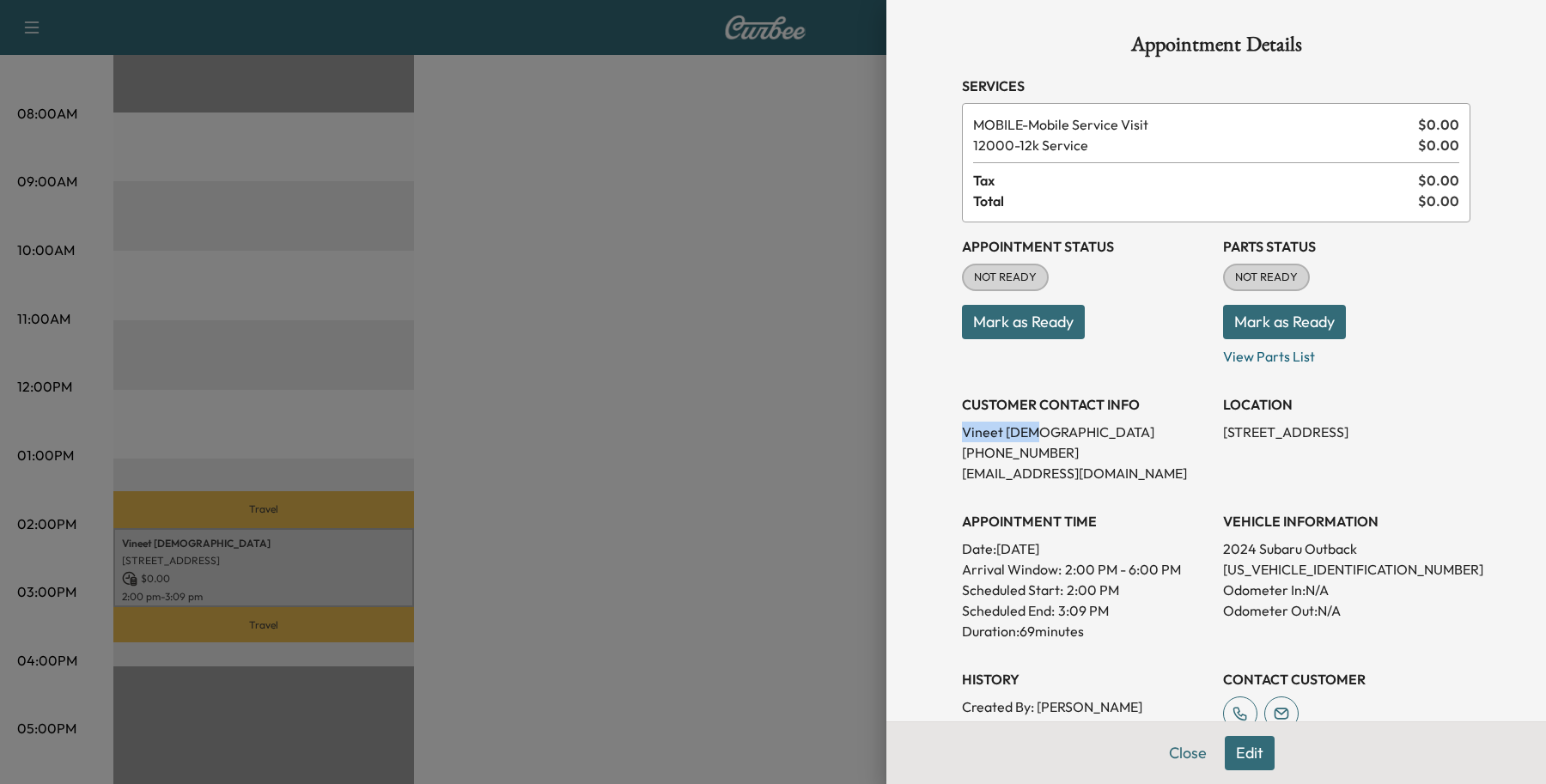
drag, startPoint x: 1011, startPoint y: 430, endPoint x: 905, endPoint y: 431, distance: 106.0
click at [905, 431] on div "Appointment Details Services MOBILE - Mobile Service Visit $ 0.00 12000 - 12k S…" at bounding box center [1216, 392] width 660 height 784
copy p "[PERSON_NAME]"
click at [632, 556] on div at bounding box center [773, 392] width 1546 height 784
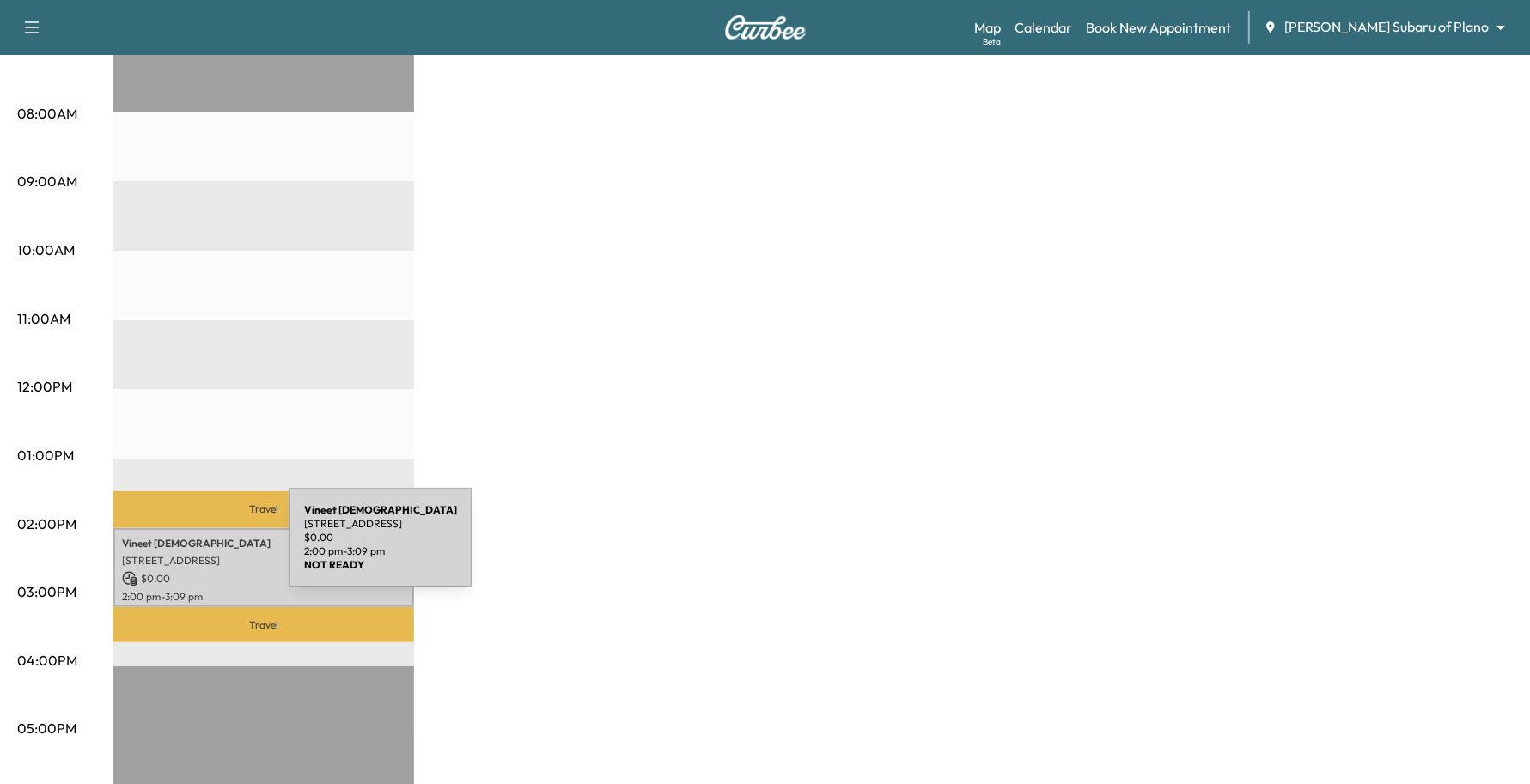
click at [163, 554] on p "[STREET_ADDRESS]" at bounding box center [263, 561] width 284 height 13
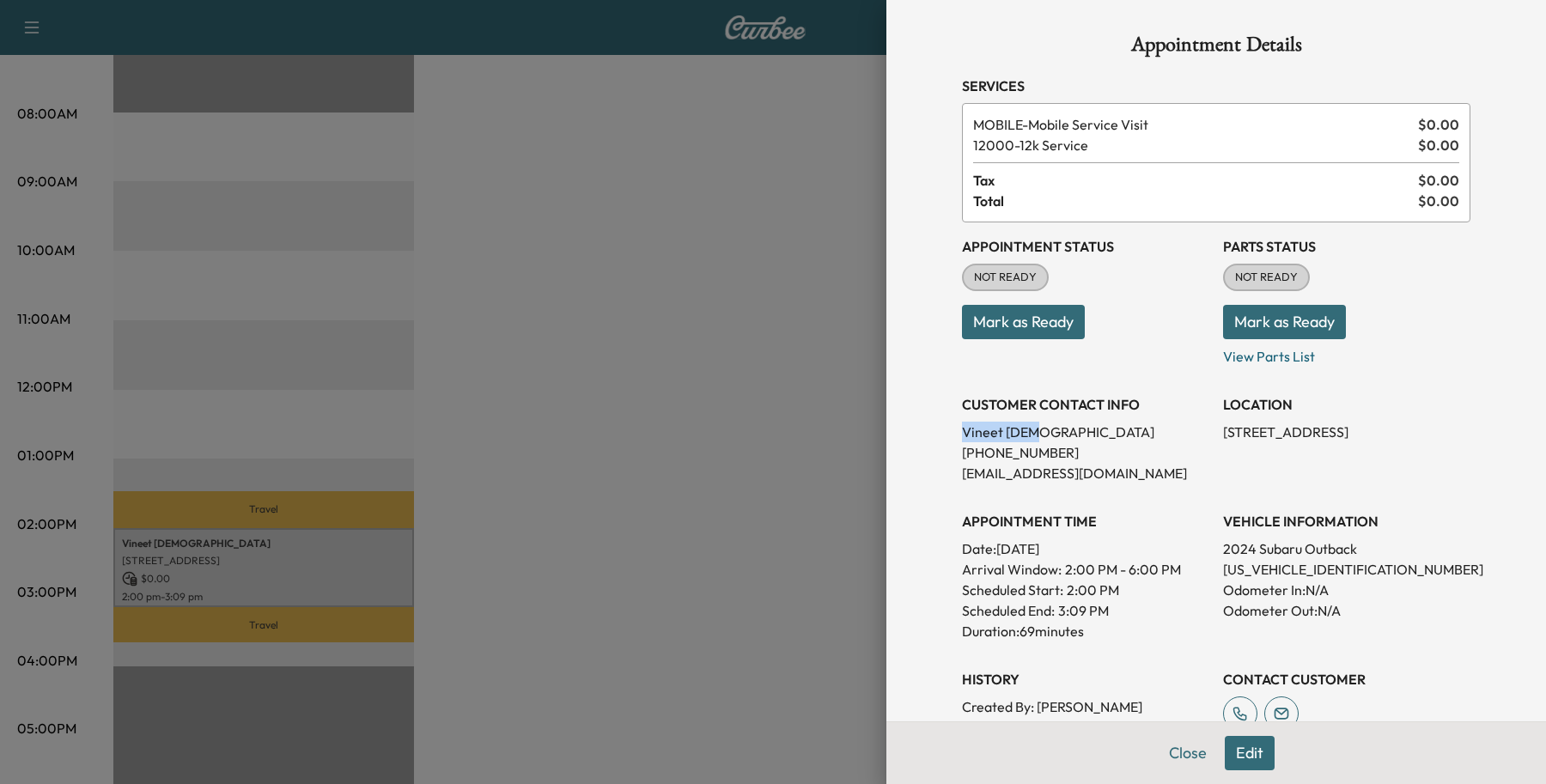
drag, startPoint x: 1033, startPoint y: 426, endPoint x: 943, endPoint y: 430, distance: 90.1
click at [943, 430] on div "Appointment Details Services MOBILE - Mobile Service Visit $ 0.00 12000 - 12k S…" at bounding box center [1216, 494] width 550 height 988
copy p "[PERSON_NAME]"
